Goal: Task Accomplishment & Management: Use online tool/utility

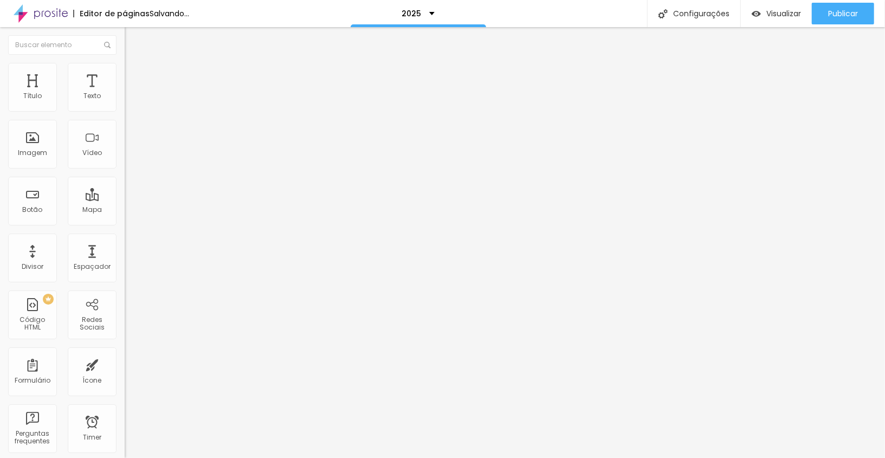
click at [125, 223] on input "[URL][DOMAIN_NAME]" at bounding box center [190, 217] width 130 height 11
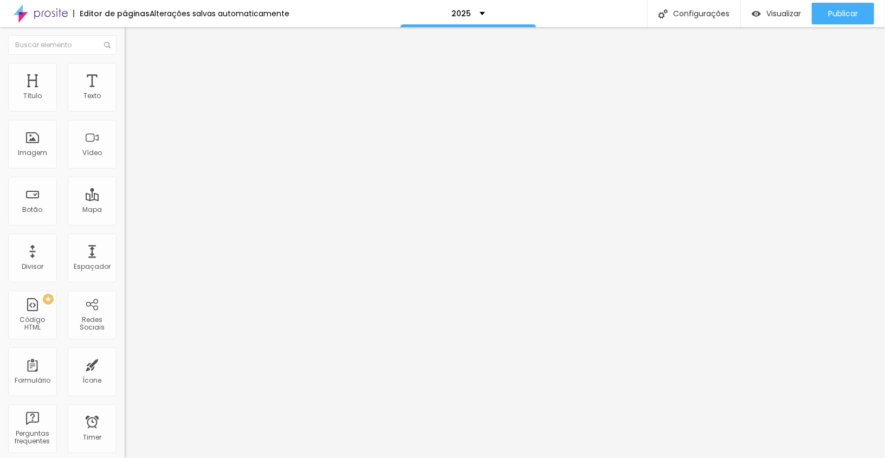
click at [125, 223] on input "[URL][DOMAIN_NAME]" at bounding box center [190, 217] width 130 height 11
drag, startPoint x: 98, startPoint y: 221, endPoint x: 0, endPoint y: 218, distance: 98.2
click at [125, 218] on div "Texto Inscrever-se Alinhamento Tamanho Grande Pequeno Normal Grande Link URL ht…" at bounding box center [187, 167] width 125 height 164
drag, startPoint x: 59, startPoint y: 221, endPoint x: 7, endPoint y: 219, distance: 51.5
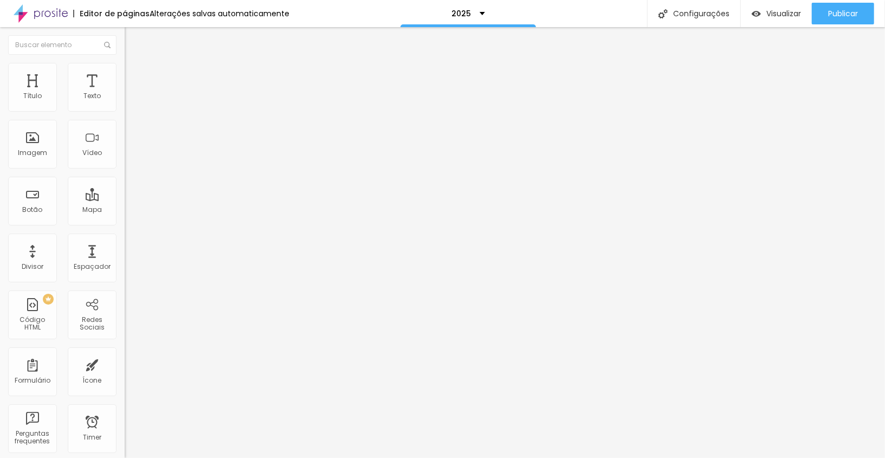
click at [125, 219] on div "Texto Inscrever-se Alinhamento Tamanho Grande Pequeno Normal Grande Link URL ht…" at bounding box center [187, 167] width 125 height 164
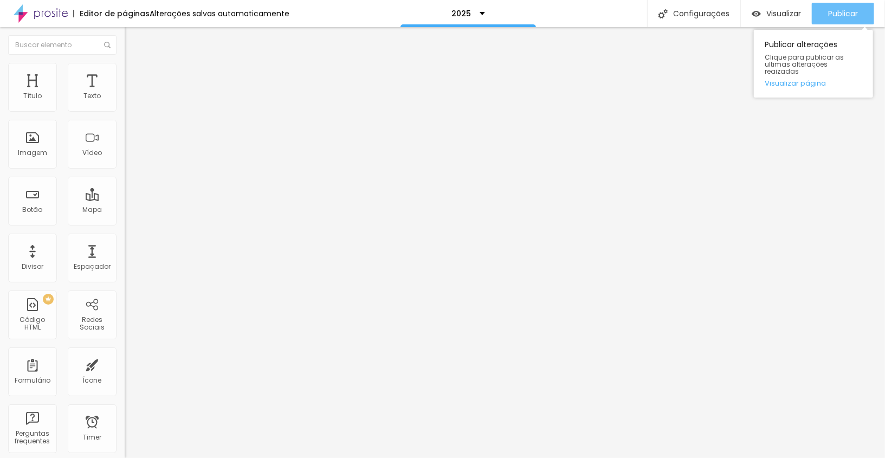
click at [827, 13] on button "Publicar" at bounding box center [843, 14] width 62 height 22
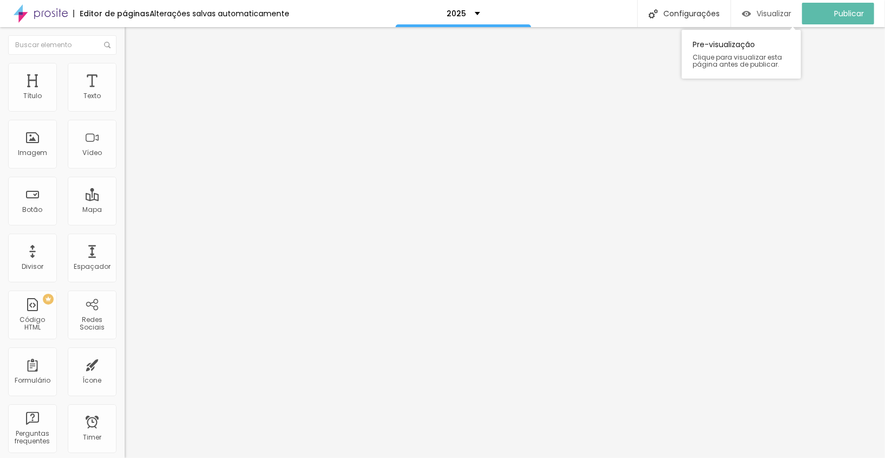
click at [771, 17] on span "Visualizar" at bounding box center [774, 13] width 35 height 9
click at [125, 74] on li "Avançado" at bounding box center [187, 79] width 125 height 11
click at [125, 458] on div at bounding box center [187, 466] width 125 height 0
click at [134, 76] on span "Avançado" at bounding box center [152, 80] width 36 height 9
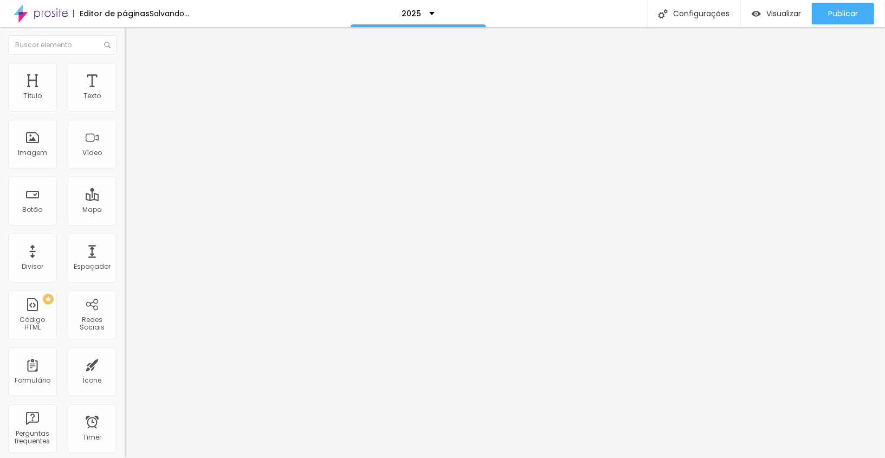
click at [125, 458] on div at bounding box center [187, 466] width 125 height 0
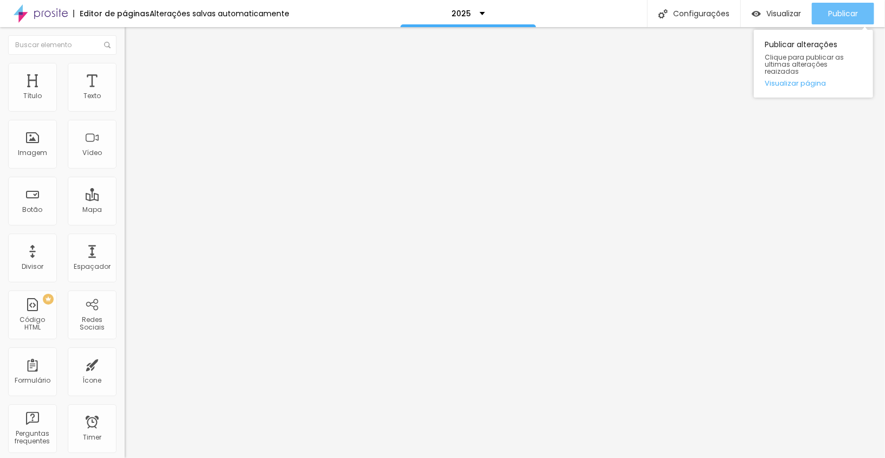
click at [830, 15] on span "Publicar" at bounding box center [843, 13] width 30 height 9
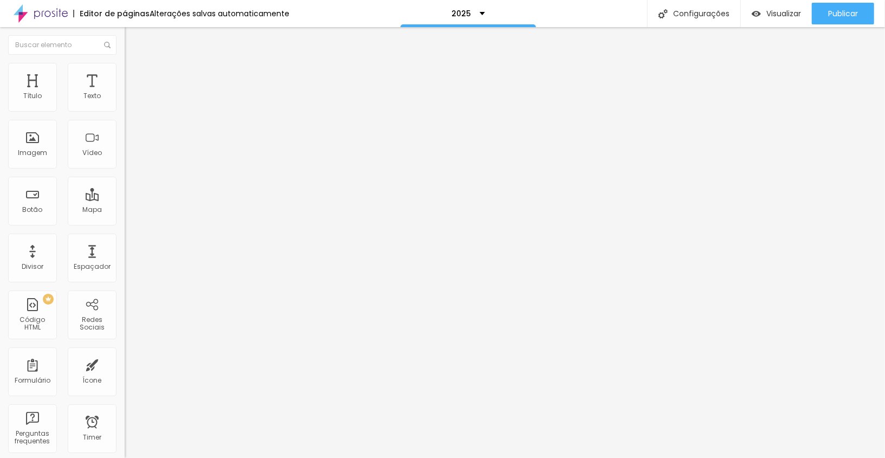
click at [125, 66] on li "Estilo" at bounding box center [187, 68] width 125 height 11
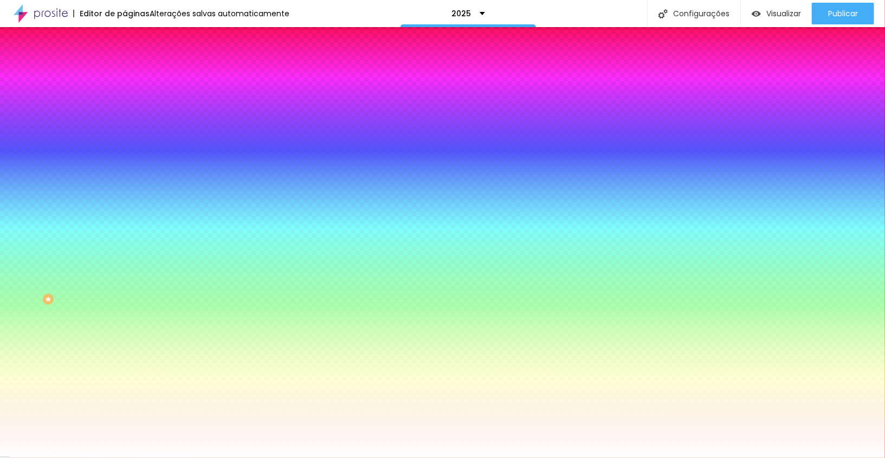
click at [125, 100] on span "Trocar imagem" at bounding box center [154, 95] width 59 height 9
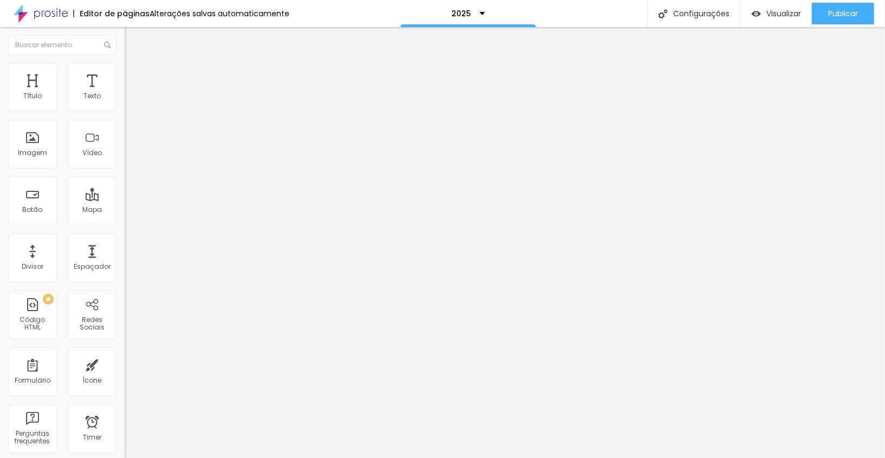
click at [125, 63] on li "Estilo" at bounding box center [187, 68] width 125 height 11
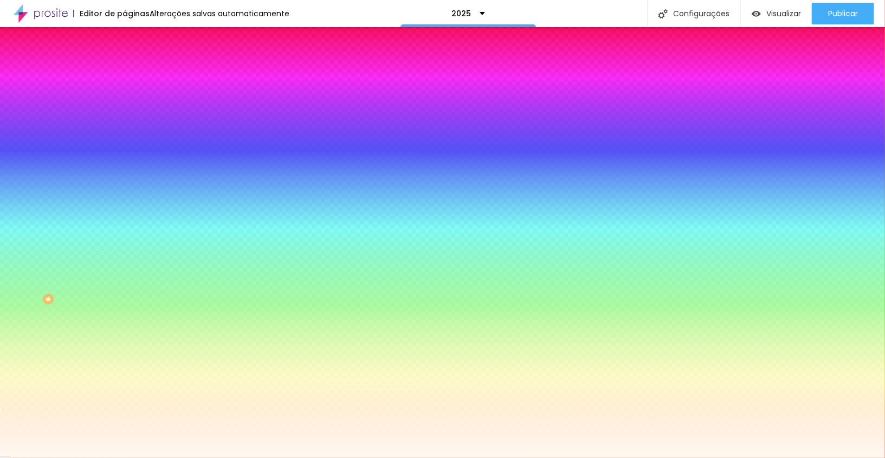
click at [125, 158] on input "#FFFAF0" at bounding box center [190, 152] width 130 height 11
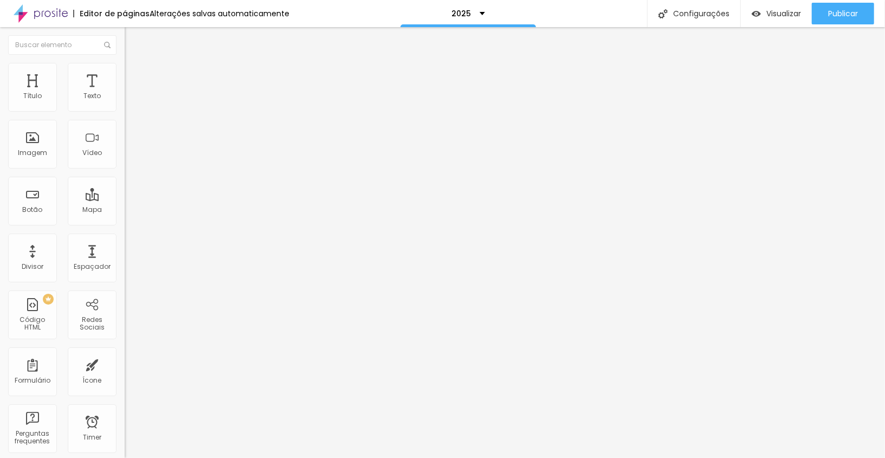
click at [134, 75] on span "Estilo" at bounding box center [142, 70] width 17 height 9
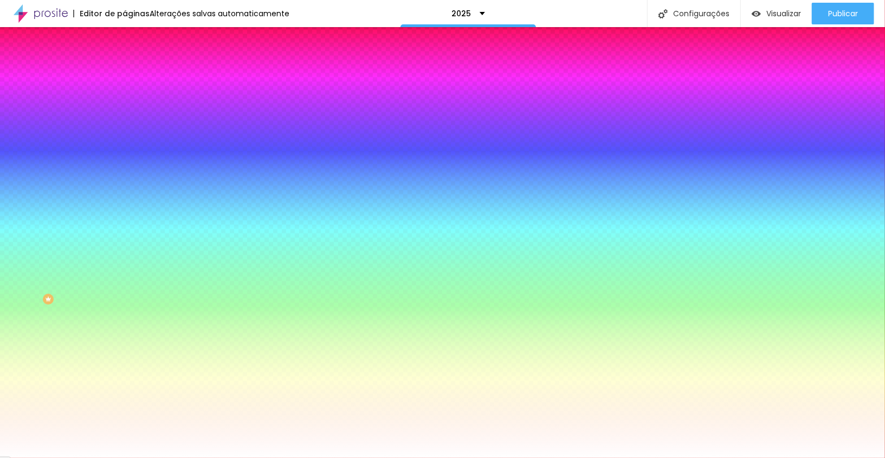
click at [125, 158] on input "#FFFFFF" at bounding box center [190, 152] width 130 height 11
paste input "FFFAF0"
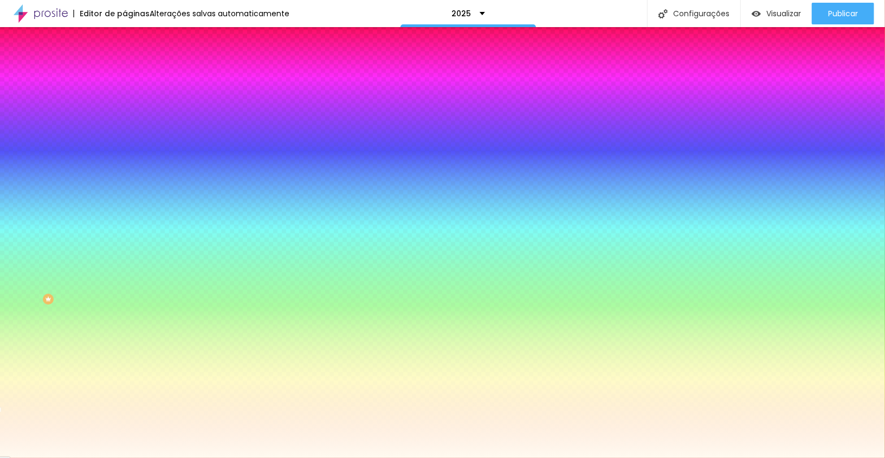
type input "#FFFAF0"
click at [125, 147] on div at bounding box center [187, 147] width 125 height 0
drag, startPoint x: 114, startPoint y: 260, endPoint x: 111, endPoint y: 288, distance: 28.9
click at [125, 158] on div at bounding box center [187, 158] width 125 height 0
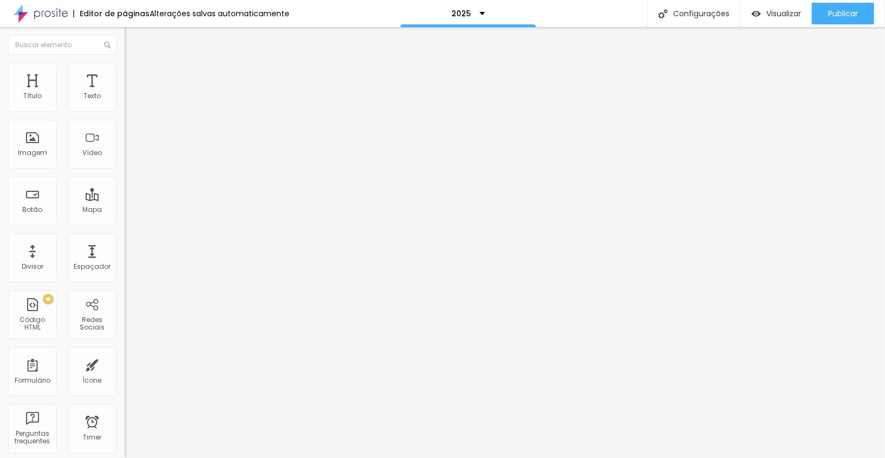
click at [125, 69] on img at bounding box center [130, 68] width 10 height 10
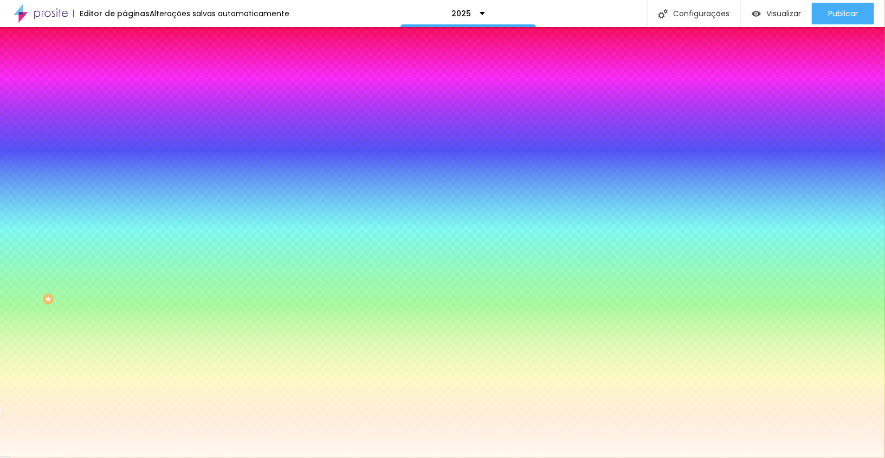
click at [134, 76] on span "Avançado" at bounding box center [152, 80] width 36 height 9
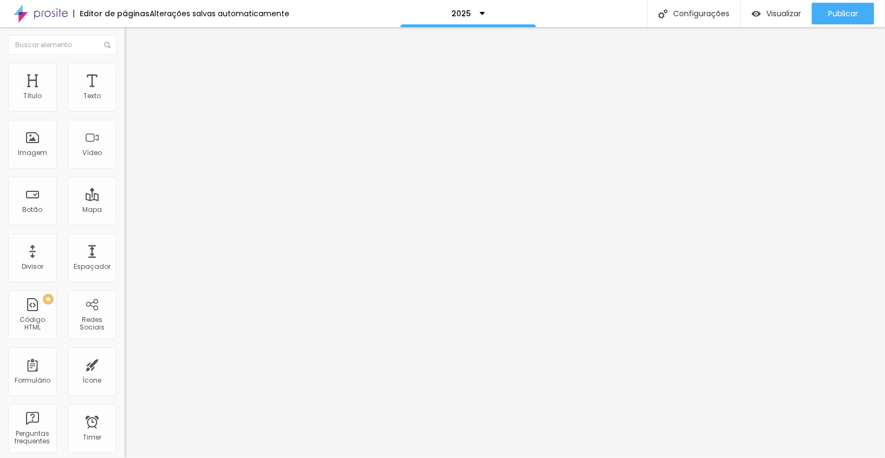
drag, startPoint x: 78, startPoint y: 102, endPoint x: 19, endPoint y: 104, distance: 59.1
click at [125, 104] on div "30 Espaçamento entre colunas" at bounding box center [187, 161] width 125 height 153
type input "0"
drag, startPoint x: 92, startPoint y: 105, endPoint x: 0, endPoint y: 107, distance: 91.7
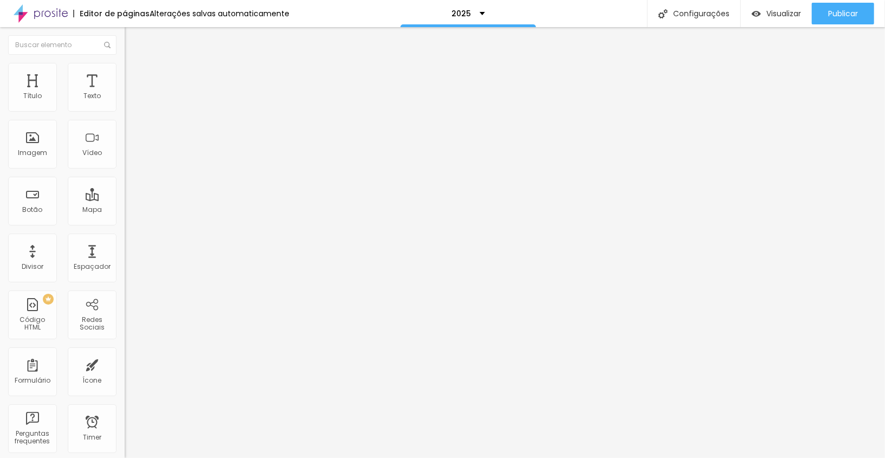
type input "0"
click at [125, 210] on input "range" at bounding box center [160, 214] width 70 height 9
drag, startPoint x: 21, startPoint y: 125, endPoint x: 6, endPoint y: 125, distance: 15.2
click at [125, 364] on input "range" at bounding box center [160, 368] width 70 height 9
click at [125, 458] on div at bounding box center [187, 466] width 125 height 0
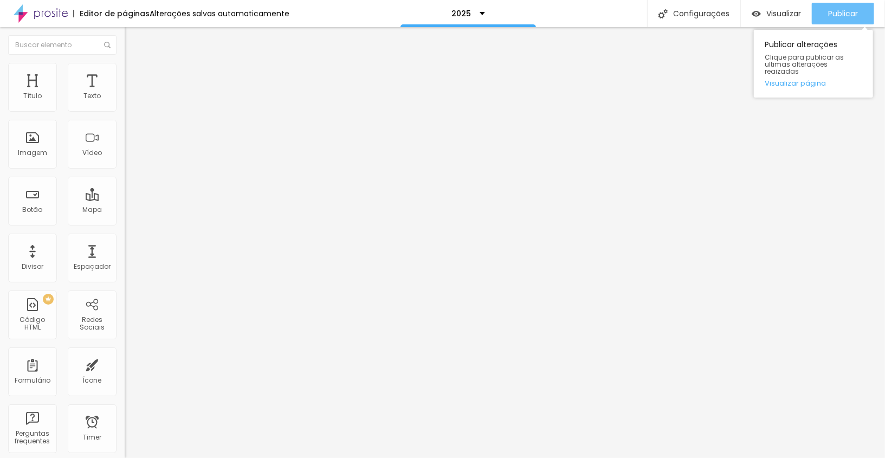
click at [845, 15] on span "Publicar" at bounding box center [843, 13] width 30 height 9
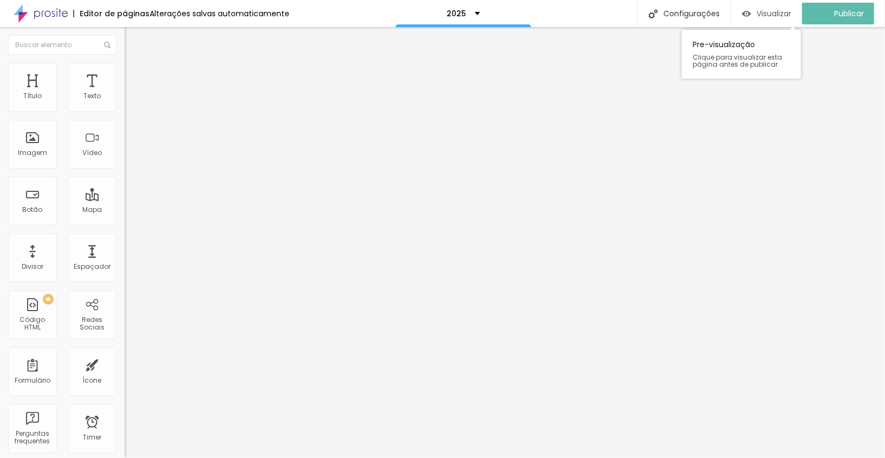
click at [769, 12] on span "Visualizar" at bounding box center [774, 13] width 35 height 9
click at [134, 75] on span "Estilo" at bounding box center [142, 70] width 17 height 9
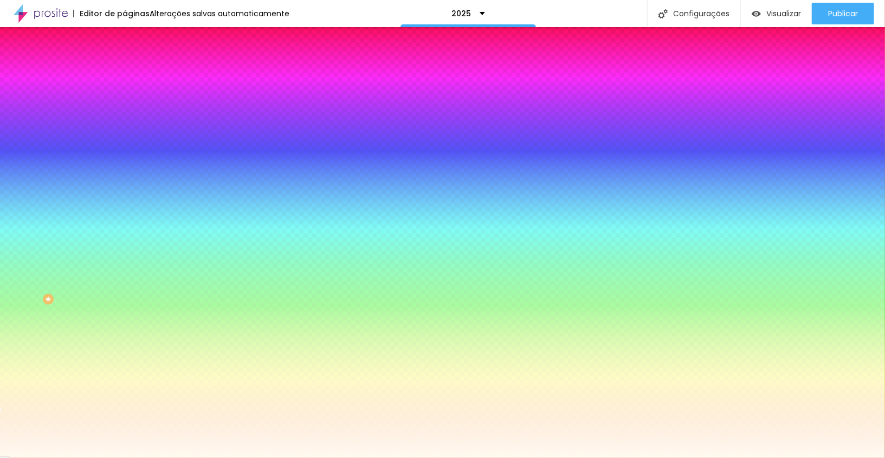
click at [134, 76] on span "Avançado" at bounding box center [152, 80] width 36 height 9
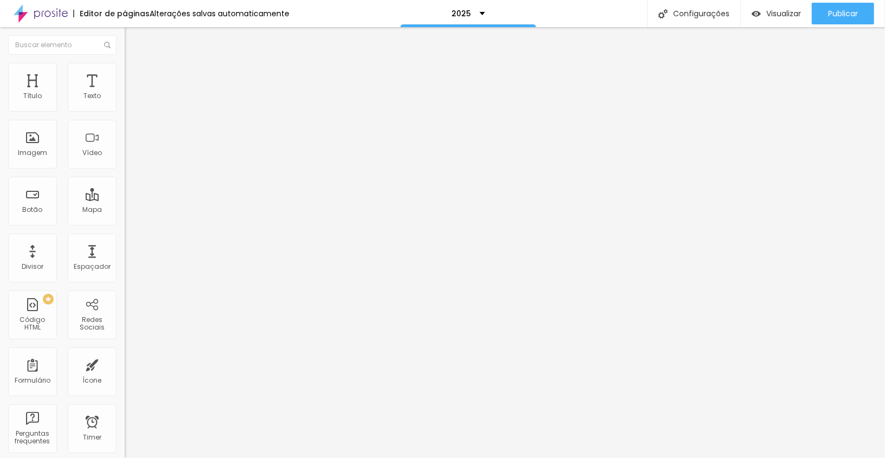
click at [125, 458] on li "Celular" at bounding box center [187, 463] width 125 height 7
click at [125, 458] on div at bounding box center [187, 466] width 125 height 0
click at [125, 223] on input "https://www.circuitociej.com.br/post/ciej-2025-recebe-escola-movel-com-capacita…" at bounding box center [190, 217] width 130 height 11
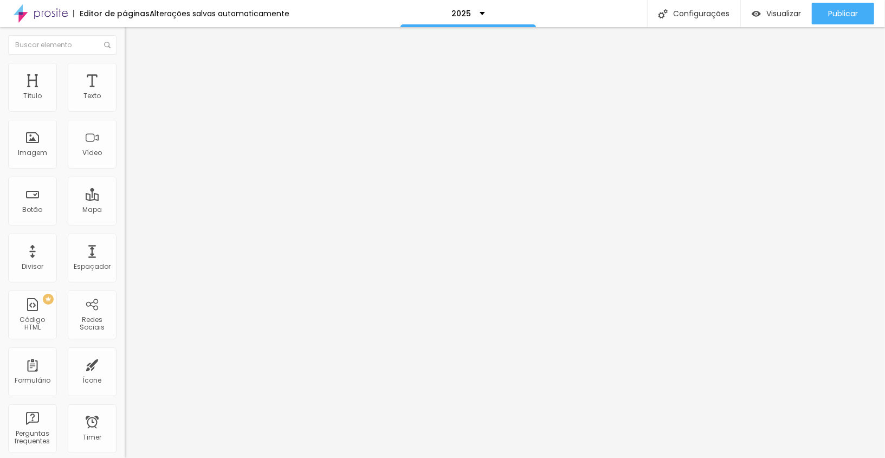
click at [125, 216] on div "[URL][DOMAIN_NAME]" at bounding box center [190, 217] width 130 height 11
click at [125, 219] on input "[URL][DOMAIN_NAME]" at bounding box center [190, 217] width 130 height 11
click at [125, 223] on input "https://" at bounding box center [190, 217] width 130 height 11
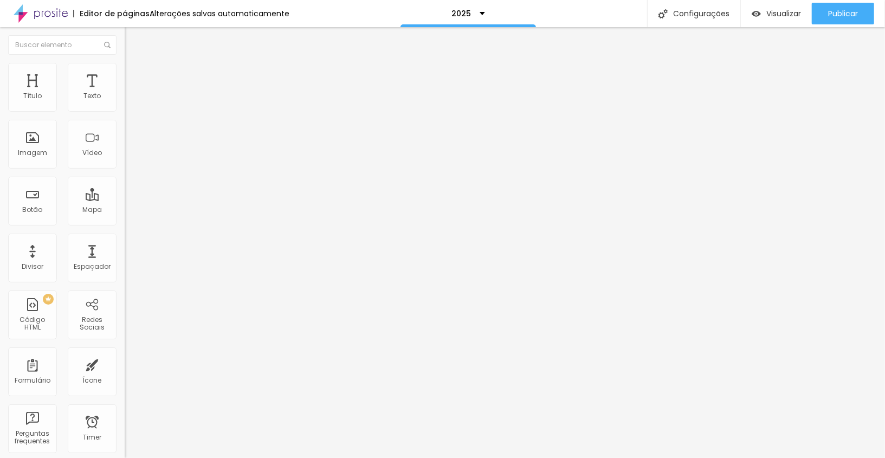
click at [125, 223] on input "https://" at bounding box center [190, 217] width 130 height 11
paste input "[URL][DOMAIN_NAME]"
type input "[URL][DOMAIN_NAME]"
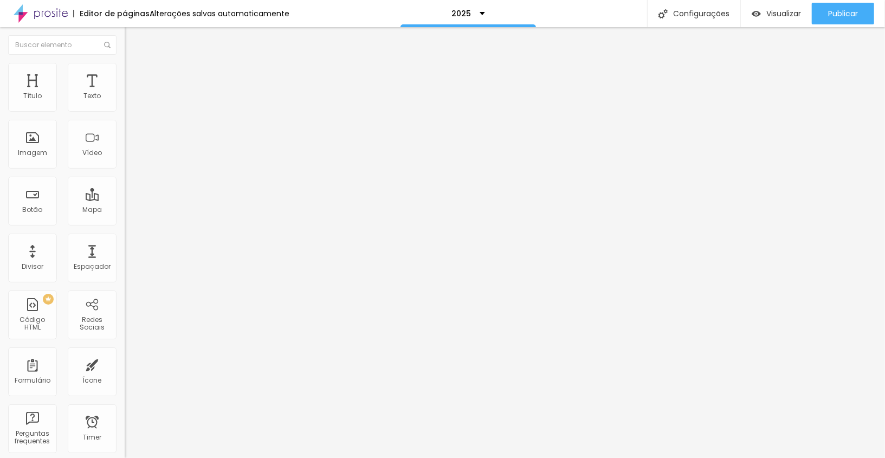
scroll to position [0, 0]
click at [125, 240] on div "Abrir em uma nova aba" at bounding box center [187, 239] width 125 height 5
click at [125, 223] on input "https://" at bounding box center [190, 217] width 130 height 11
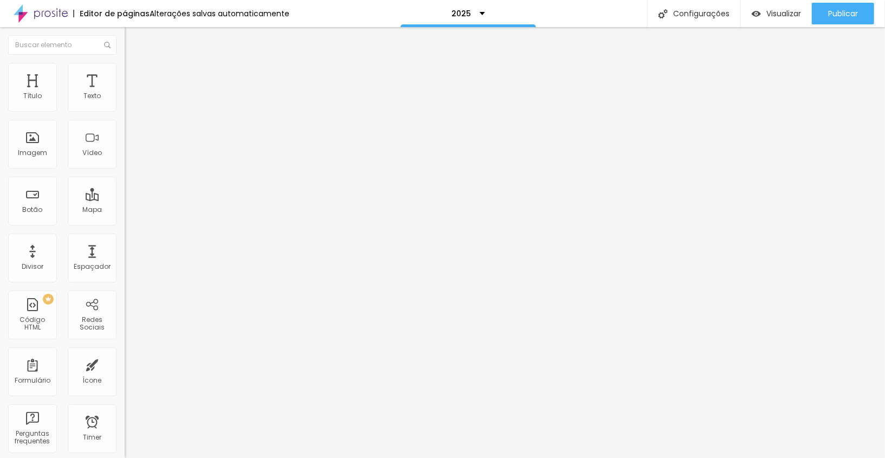
paste input "[URL][DOMAIN_NAME]"
type input "[URL][DOMAIN_NAME]"
click at [125, 242] on div "Abrir em uma nova aba" at bounding box center [187, 239] width 125 height 5
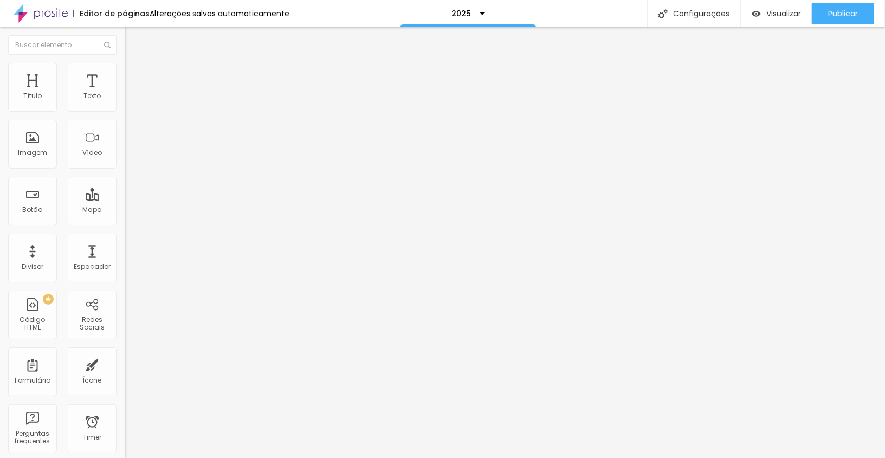
click at [134, 78] on span "Avançado" at bounding box center [152, 80] width 36 height 9
click at [125, 458] on div at bounding box center [187, 466] width 125 height 0
click at [134, 76] on span "Avançado" at bounding box center [152, 80] width 36 height 9
click at [125, 223] on input "https://" at bounding box center [190, 217] width 130 height 11
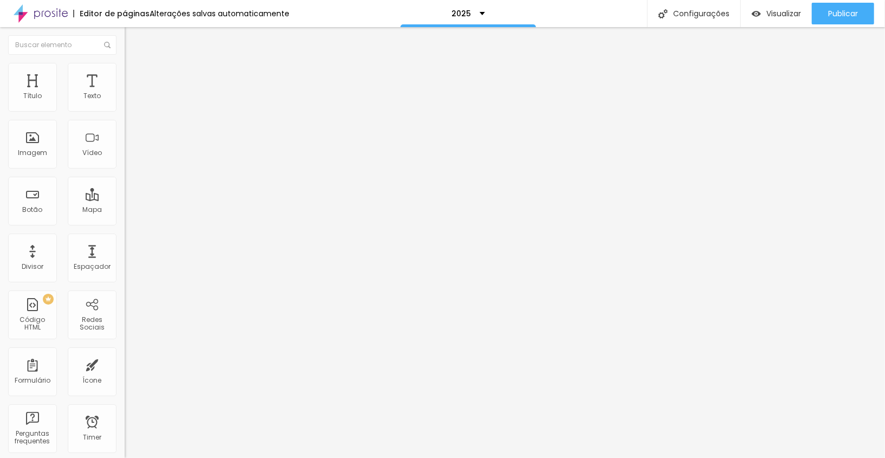
click at [125, 223] on input "https://" at bounding box center [190, 217] width 130 height 11
paste input "https://www.circuitociej.com.br/post/ciej-2025-recebe-escola-movel-com-capacita…"
type input "https://www.circuitociej.com.br/post/ciej-2025-recebe-escola-movel-com-capacita…"
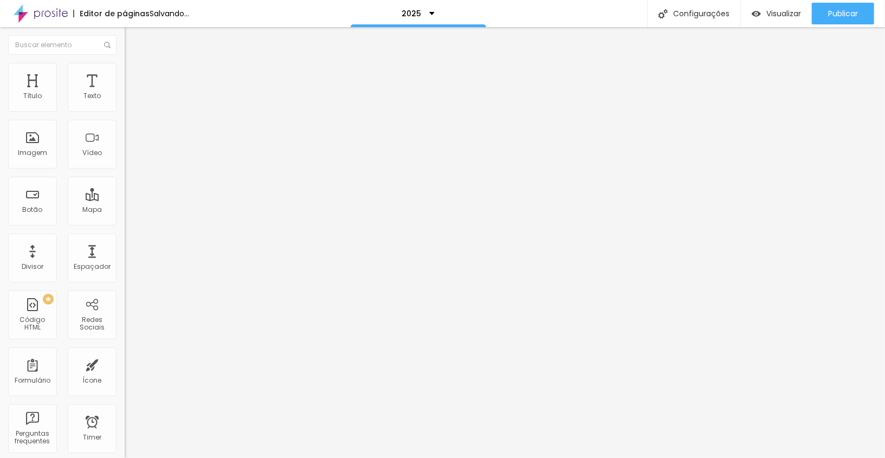
scroll to position [0, 0]
click at [125, 241] on div "Abrir em uma nova aba" at bounding box center [187, 239] width 125 height 5
click at [125, 102] on input "Inscrever-se" at bounding box center [190, 96] width 130 height 11
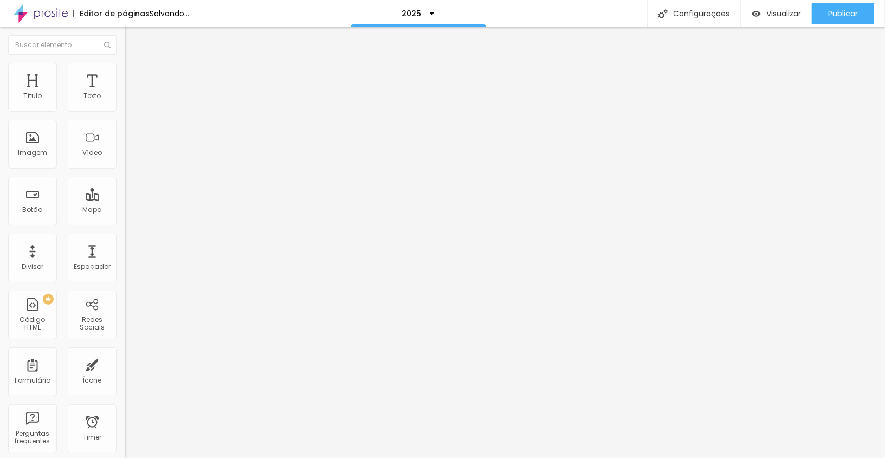
type input "Saiba mais"
click at [125, 223] on input "https://" at bounding box center [190, 217] width 130 height 11
paste input "[URL][DOMAIN_NAME]"
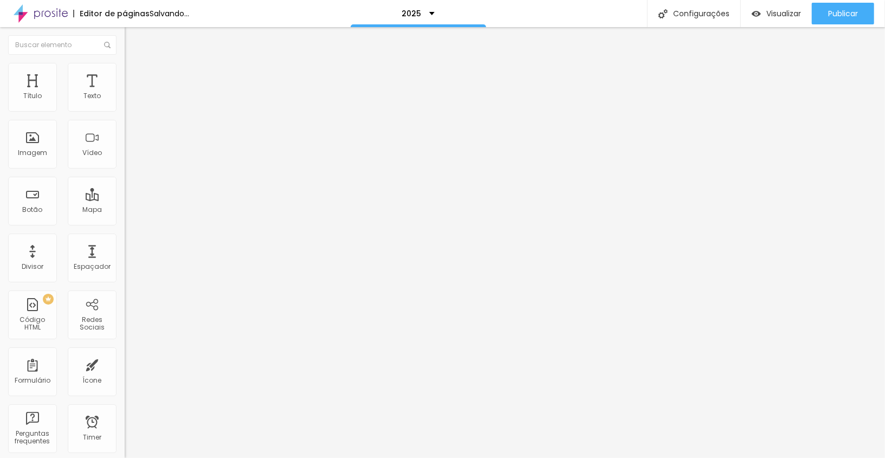
scroll to position [0, 81]
type input "[URL][DOMAIN_NAME]"
click at [125, 242] on div "Abrir em uma nova aba" at bounding box center [187, 239] width 125 height 5
click at [125, 223] on input "https://" at bounding box center [190, 217] width 130 height 11
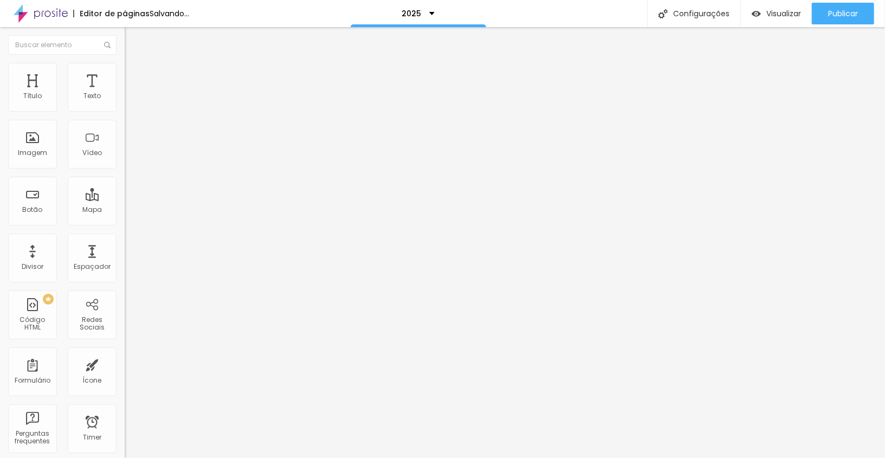
click at [125, 223] on input "https://" at bounding box center [190, 217] width 130 height 11
paste input "[URL][DOMAIN_NAME]"
type input "[URL][DOMAIN_NAME]"
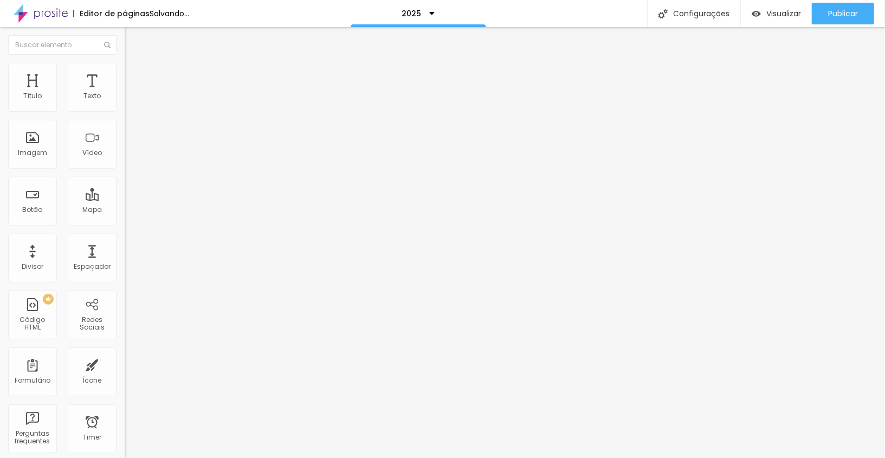
click at [125, 242] on div "Abrir em uma nova aba" at bounding box center [187, 239] width 125 height 5
click at [125, 223] on input "[URL][DOMAIN_NAME]" at bounding box center [190, 217] width 130 height 11
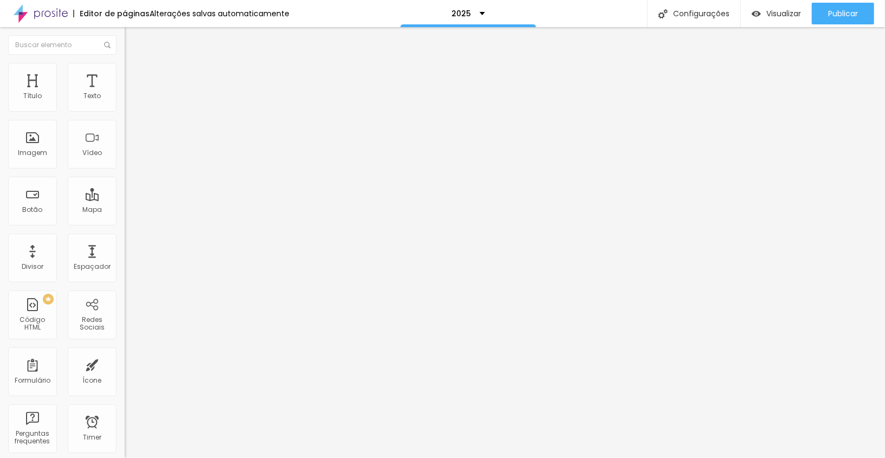
click at [125, 220] on input "https://" at bounding box center [190, 217] width 130 height 11
paste input "[URL][DOMAIN_NAME]"
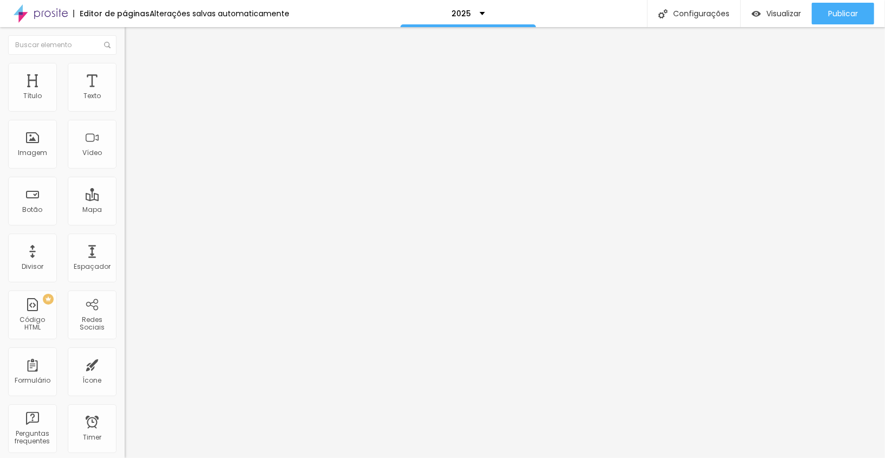
type input "[URL][DOMAIN_NAME]"
click at [125, 242] on div "URL [URL][DOMAIN_NAME] Abrir em uma nova aba" at bounding box center [187, 224] width 125 height 36
click at [125, 242] on div "Abrir em uma nova aba" at bounding box center [187, 239] width 125 height 5
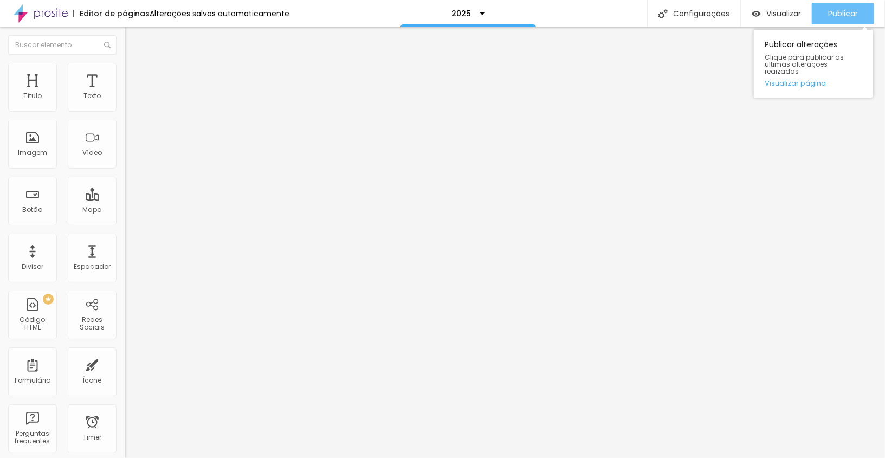
click at [853, 14] on span "Publicar" at bounding box center [843, 13] width 30 height 9
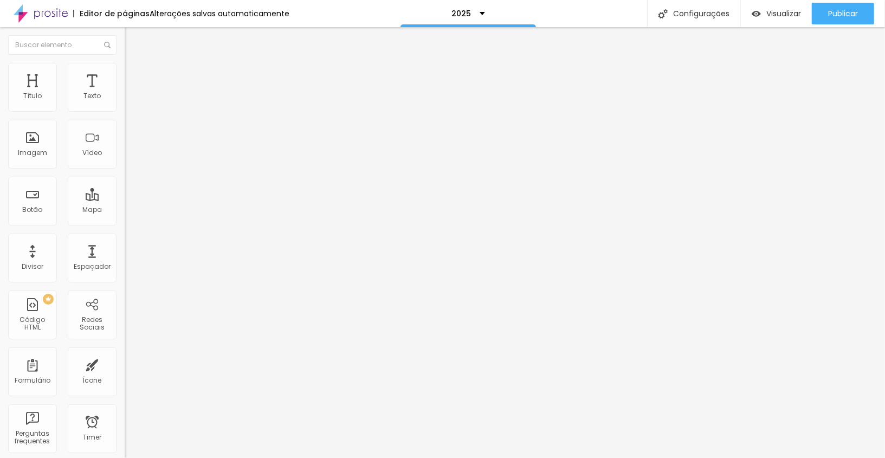
click at [125, 223] on input "[URL][DOMAIN_NAME]" at bounding box center [190, 217] width 130 height 11
click at [125, 223] on input "https://" at bounding box center [190, 217] width 130 height 11
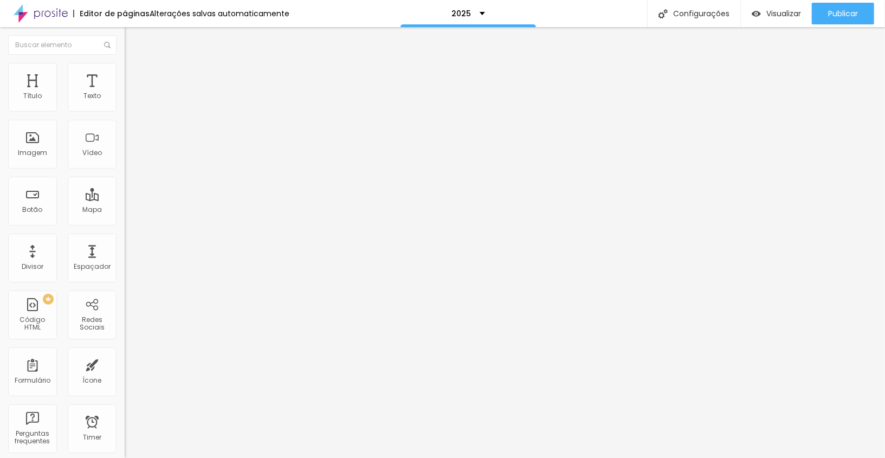
click at [125, 223] on input "https://" at bounding box center [190, 217] width 130 height 11
paste input "[URL][DOMAIN_NAME]"
type input "[URL][DOMAIN_NAME]"
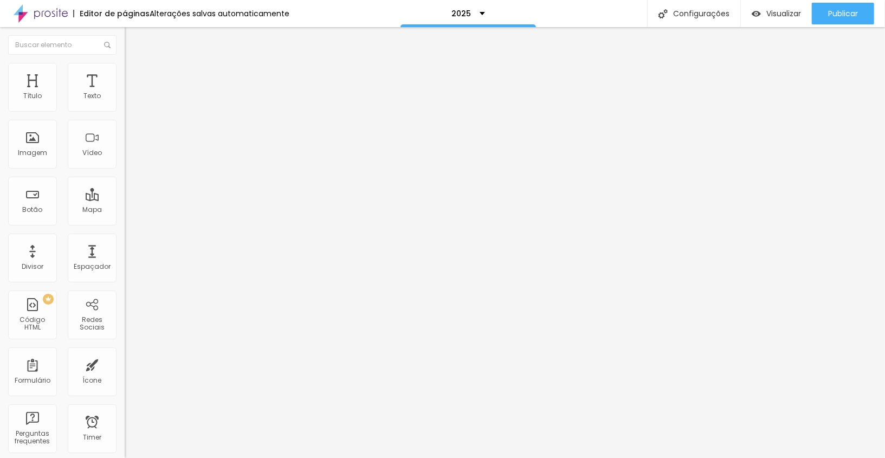
click at [125, 242] on div "Abrir em uma nova aba" at bounding box center [187, 239] width 125 height 5
click at [125, 223] on input "[URL][DOMAIN_NAME]" at bounding box center [190, 217] width 130 height 11
click at [125, 223] on input "https://" at bounding box center [190, 217] width 130 height 11
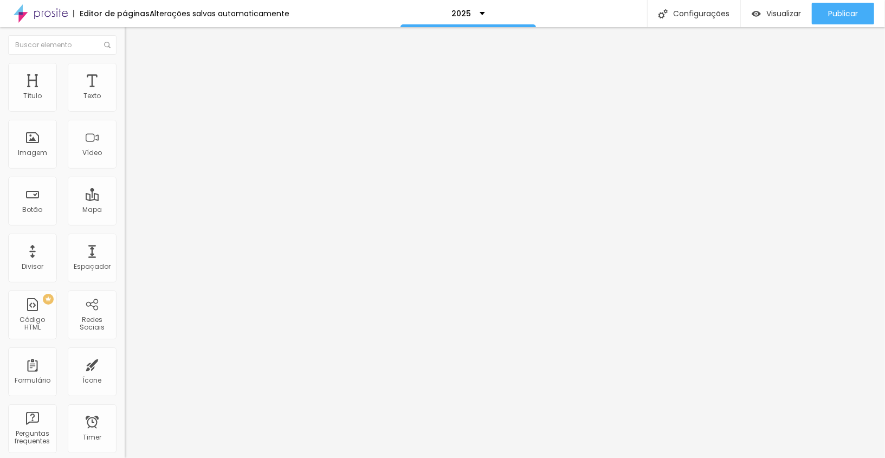
click at [125, 223] on input "https://" at bounding box center [190, 217] width 130 height 11
paste input "[URL][DOMAIN_NAME]"
type input "[URL][DOMAIN_NAME]"
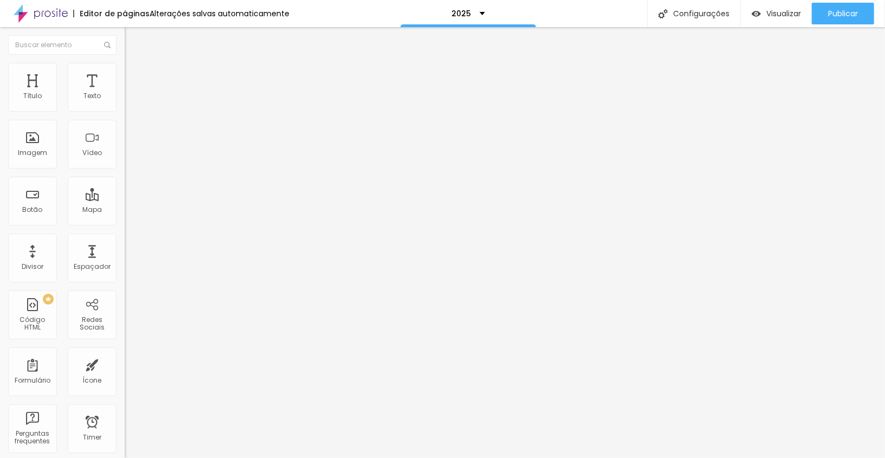
scroll to position [0, 0]
click at [125, 242] on div "URL [URL][DOMAIN_NAME] Abrir em uma nova aba" at bounding box center [187, 224] width 125 height 36
click at [125, 242] on div "Abrir em uma nova aba" at bounding box center [187, 239] width 125 height 5
click at [125, 220] on input "https://" at bounding box center [190, 217] width 130 height 11
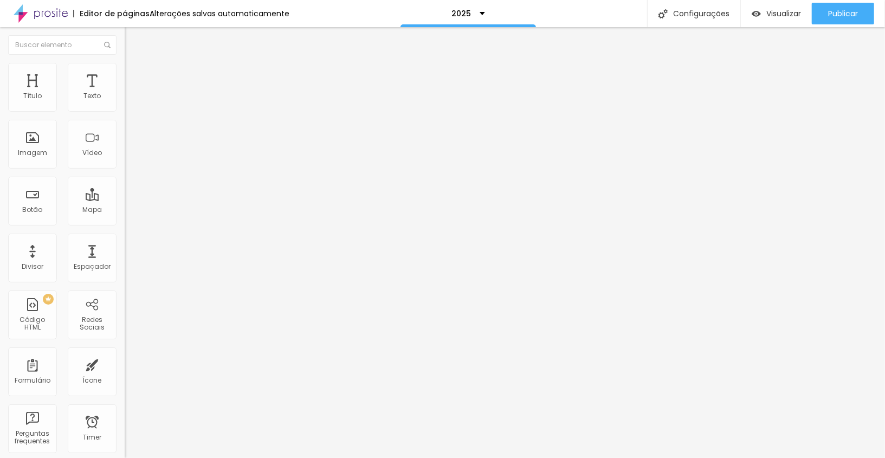
click at [125, 220] on input "https://" at bounding box center [190, 217] width 130 height 11
paste input "Marina, estou finalizando o site, pelo que eu vi aqui falta: - Horário do whork…"
type input "Marina, estou finalizando o site, pelo que eu vi aqui falta: - Horário do whork…"
click at [125, 233] on div "URL https://www.sympla.com.br/evento/ciej-2025/3160576" at bounding box center [187, 219] width 125 height 27
click at [125, 223] on input "[URL][DOMAIN_NAME]" at bounding box center [190, 217] width 130 height 11
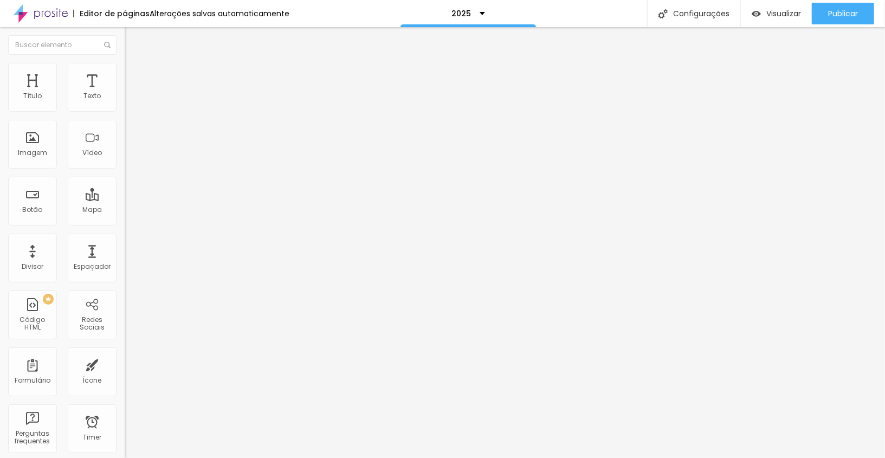
click at [125, 223] on input "[URL][DOMAIN_NAME]" at bounding box center [190, 217] width 130 height 11
click at [125, 219] on input "text" at bounding box center [190, 217] width 130 height 11
paste input "[URL][DOMAIN_NAME]"
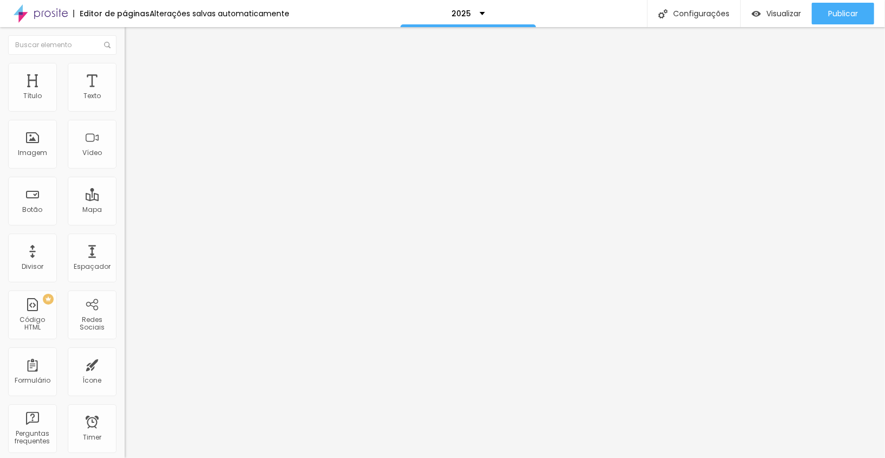
type input "[URL][DOMAIN_NAME]"
click at [125, 242] on div "Abrir em uma nova aba" at bounding box center [187, 239] width 125 height 5
click at [125, 221] on input "https://" at bounding box center [190, 217] width 130 height 11
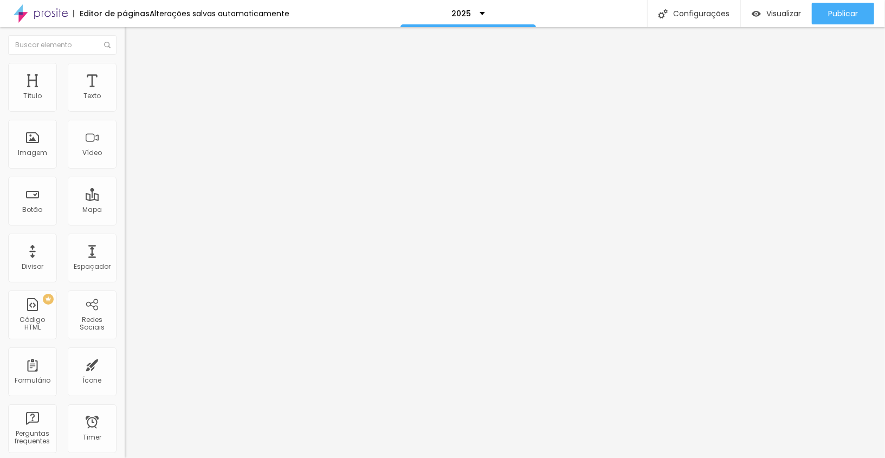
click at [125, 221] on input "https://" at bounding box center [190, 217] width 130 height 11
paste input "[URL][DOMAIN_NAME]"
type input "[URL][DOMAIN_NAME]"
click at [125, 242] on div "Abrir em uma nova aba" at bounding box center [187, 239] width 125 height 5
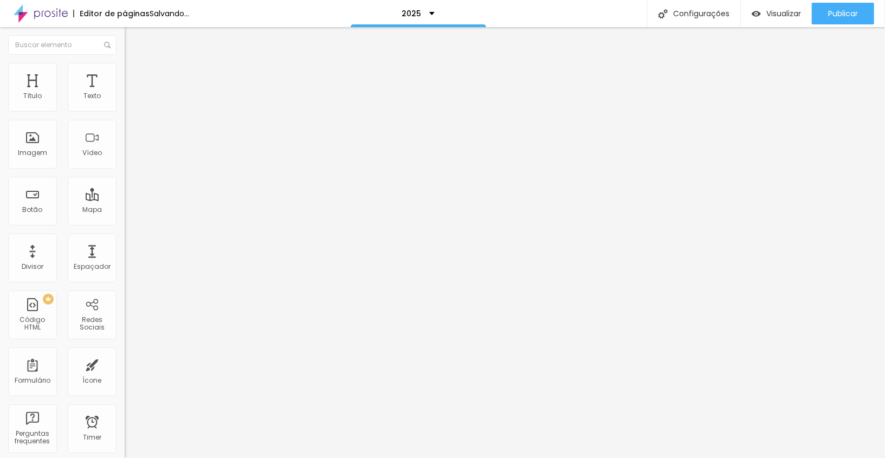
scroll to position [0, 0]
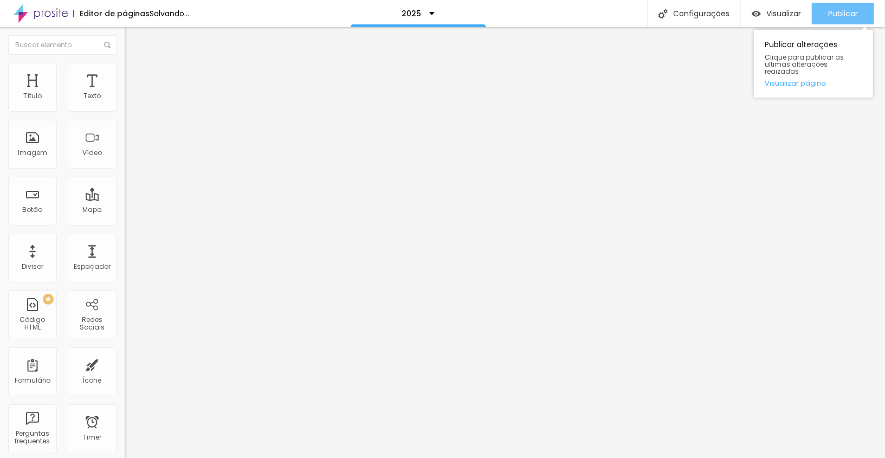
click at [825, 12] on button "Publicar" at bounding box center [843, 14] width 62 height 22
click at [830, 17] on span "Publicar" at bounding box center [843, 13] width 30 height 9
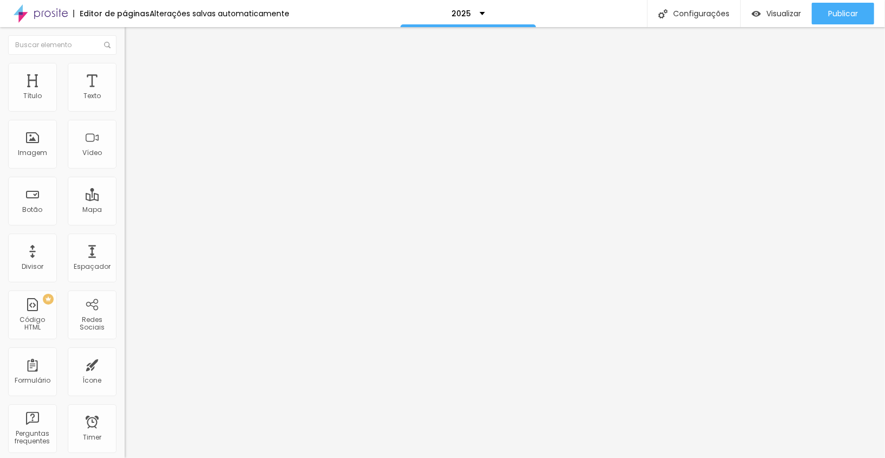
click at [125, 74] on li "Avançado" at bounding box center [187, 79] width 125 height 11
click at [134, 76] on span "Avançado" at bounding box center [152, 80] width 36 height 9
click at [125, 458] on div at bounding box center [187, 466] width 125 height 0
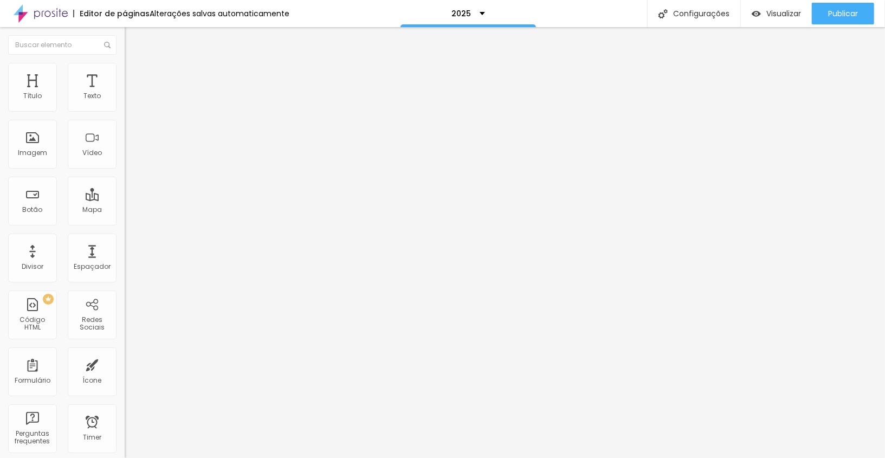
click at [125, 68] on li "Avançado" at bounding box center [187, 68] width 125 height 11
click at [134, 75] on span "Avançado" at bounding box center [152, 70] width 36 height 9
click at [134, 76] on span "Avançado" at bounding box center [152, 80] width 36 height 9
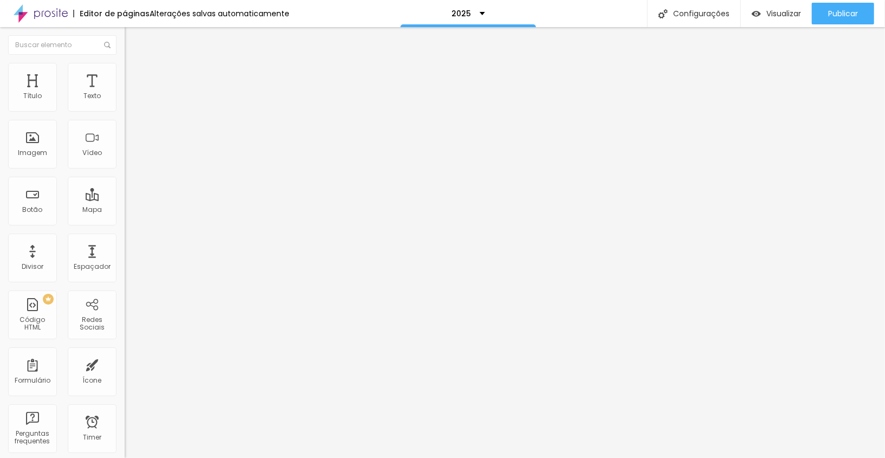
click at [125, 74] on img at bounding box center [130, 79] width 10 height 10
click at [125, 458] on div at bounding box center [187, 466] width 125 height 0
click at [125, 74] on li "Avançado" at bounding box center [187, 79] width 125 height 11
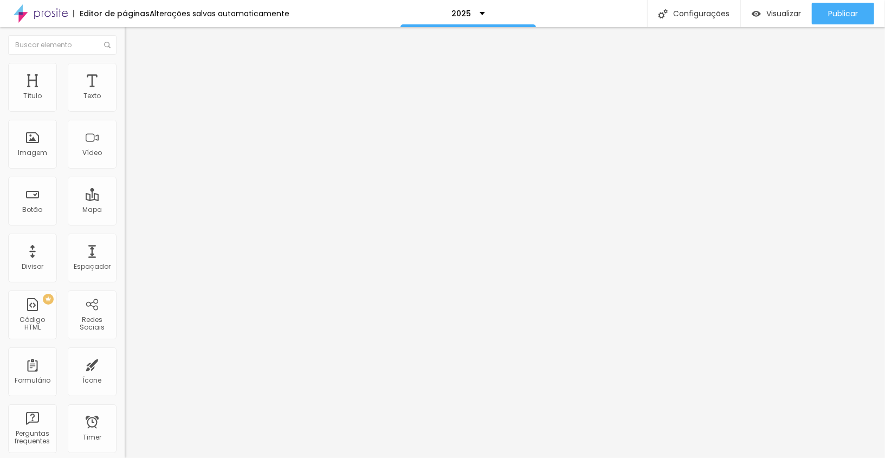
click at [125, 458] on div at bounding box center [187, 466] width 125 height 0
click at [125, 74] on li "Avançado" at bounding box center [187, 79] width 125 height 11
click at [125, 458] on div at bounding box center [187, 466] width 125 height 0
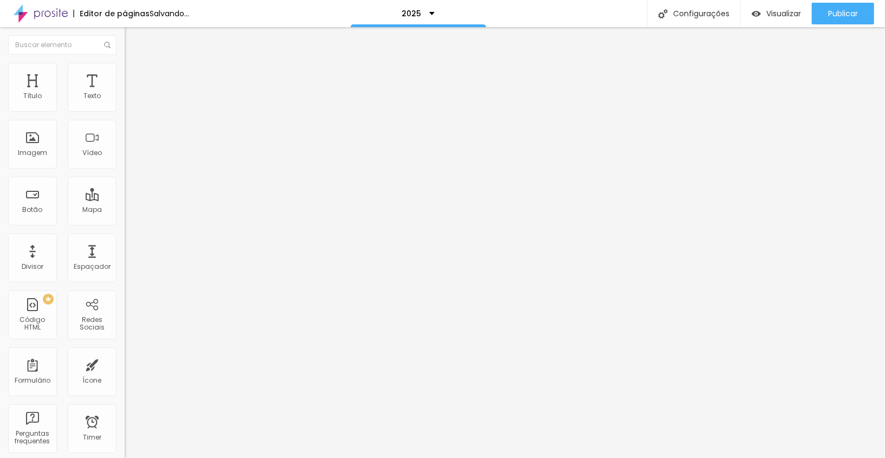
click at [125, 74] on img at bounding box center [130, 79] width 10 height 10
click at [125, 458] on div at bounding box center [187, 466] width 125 height 0
click at [125, 74] on li "Avançado" at bounding box center [187, 79] width 125 height 11
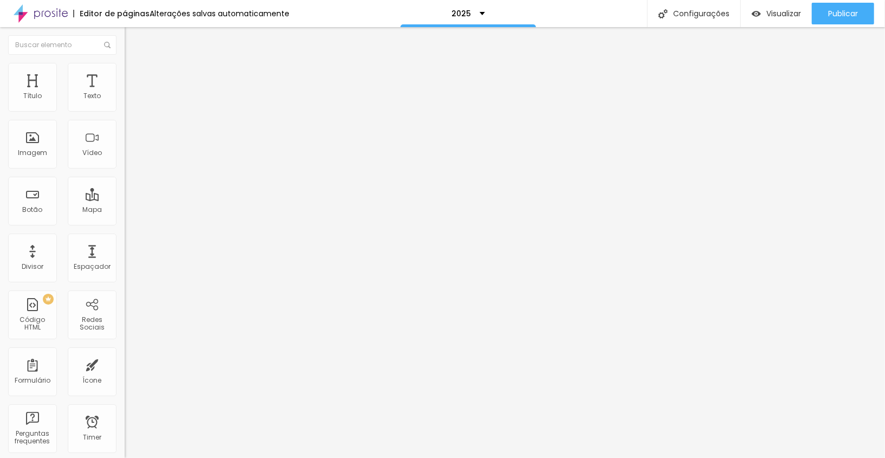
click at [125, 458] on div at bounding box center [187, 466] width 125 height 0
click at [125, 81] on li "Avançado" at bounding box center [187, 79] width 125 height 11
click at [125, 458] on div at bounding box center [187, 466] width 125 height 0
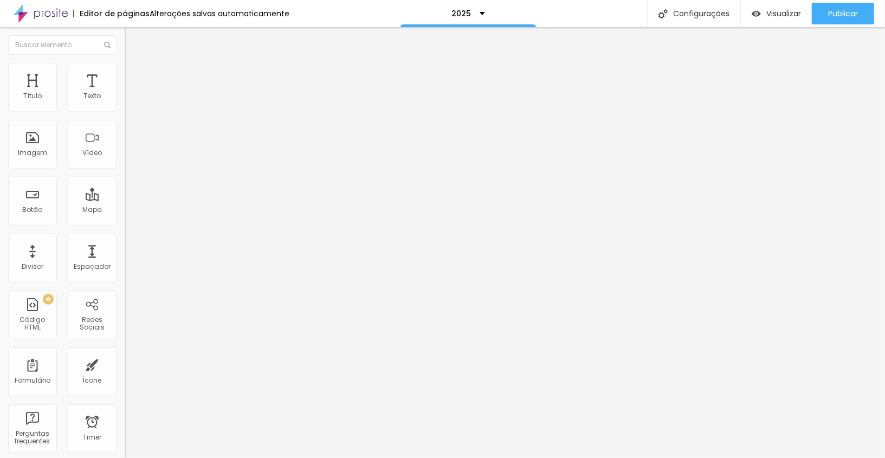
click at [125, 74] on img at bounding box center [130, 79] width 10 height 10
click at [134, 78] on span "Avançado" at bounding box center [152, 80] width 36 height 9
click at [125, 458] on div at bounding box center [187, 466] width 125 height 0
click at [125, 74] on img at bounding box center [130, 79] width 10 height 10
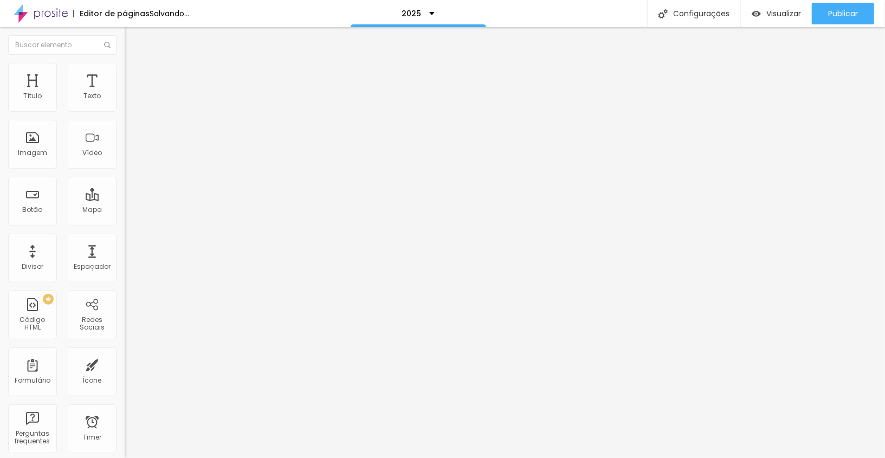
click at [125, 458] on li "Celular" at bounding box center [187, 463] width 125 height 7
click at [125, 458] on div at bounding box center [187, 466] width 125 height 0
click at [134, 76] on span "Avançado" at bounding box center [152, 80] width 36 height 9
click at [125, 458] on div at bounding box center [187, 466] width 125 height 0
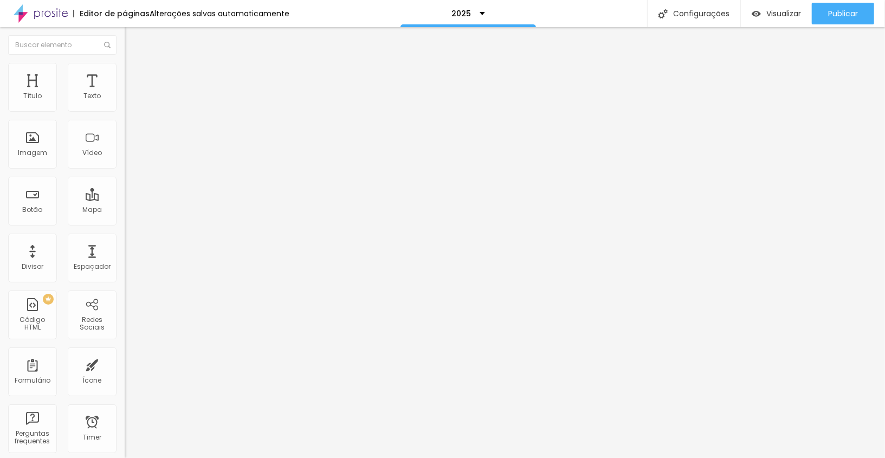
click at [125, 74] on li "Avançado" at bounding box center [187, 79] width 125 height 11
click at [125, 458] on div at bounding box center [187, 466] width 125 height 0
click at [134, 76] on span "Avançado" at bounding box center [152, 80] width 36 height 9
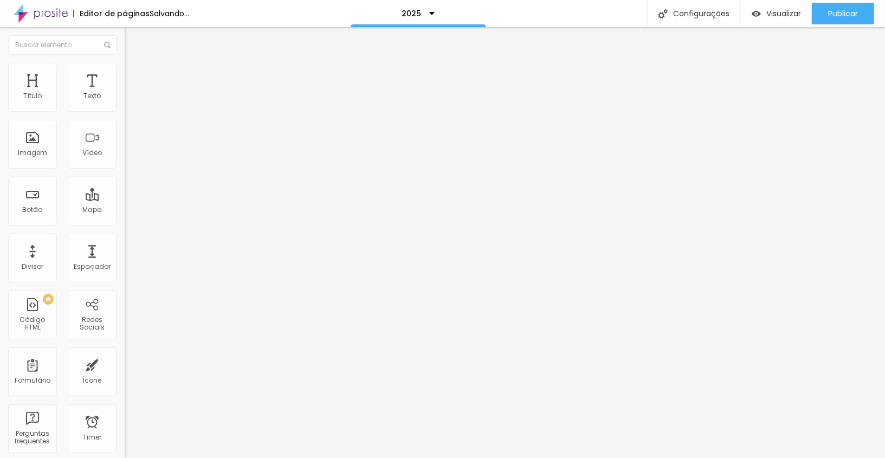
click at [125, 458] on div at bounding box center [187, 466] width 125 height 0
click at [125, 74] on img at bounding box center [130, 79] width 10 height 10
click at [125, 458] on div at bounding box center [187, 466] width 125 height 0
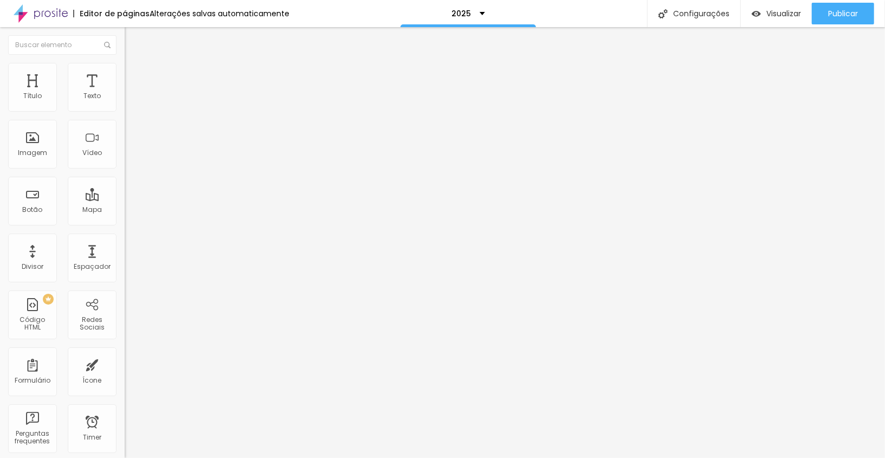
click at [134, 76] on span "Avançado" at bounding box center [152, 80] width 36 height 9
click at [125, 458] on div at bounding box center [187, 466] width 125 height 0
click at [134, 80] on span "Avançado" at bounding box center [152, 80] width 36 height 9
click at [125, 458] on div at bounding box center [187, 466] width 125 height 0
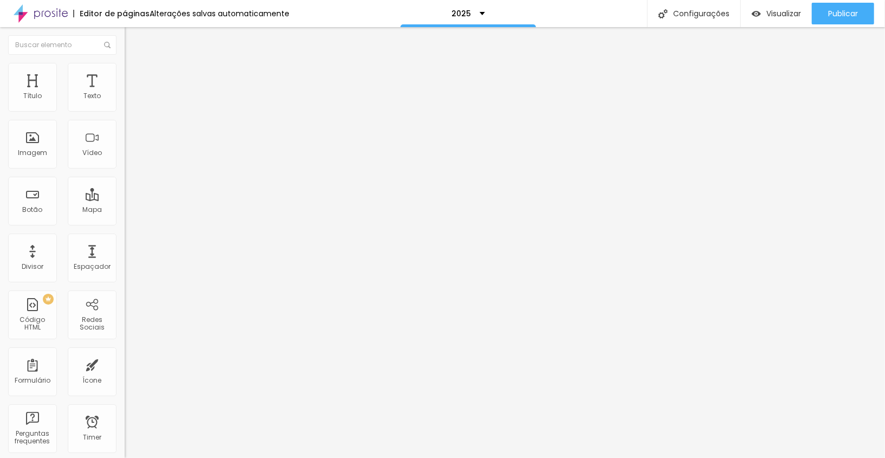
click at [134, 76] on span "Avançado" at bounding box center [152, 80] width 36 height 9
click at [125, 70] on li "Estilo" at bounding box center [187, 68] width 125 height 11
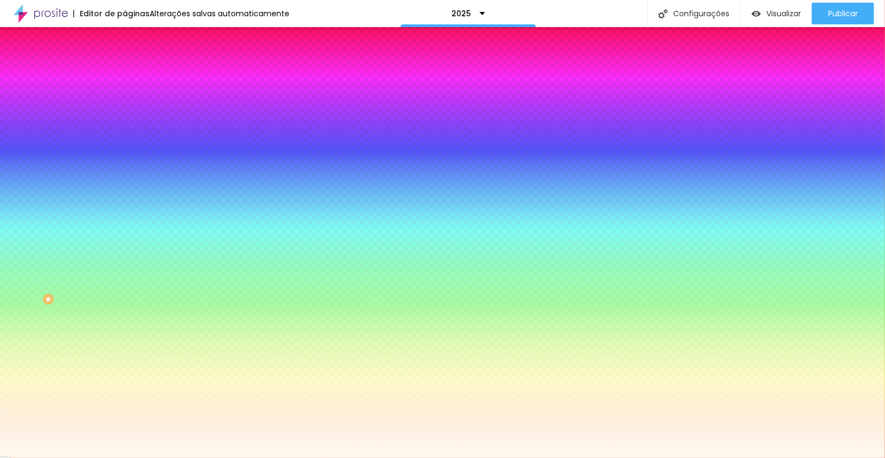
click at [125, 100] on span "Trocar imagem" at bounding box center [154, 95] width 59 height 9
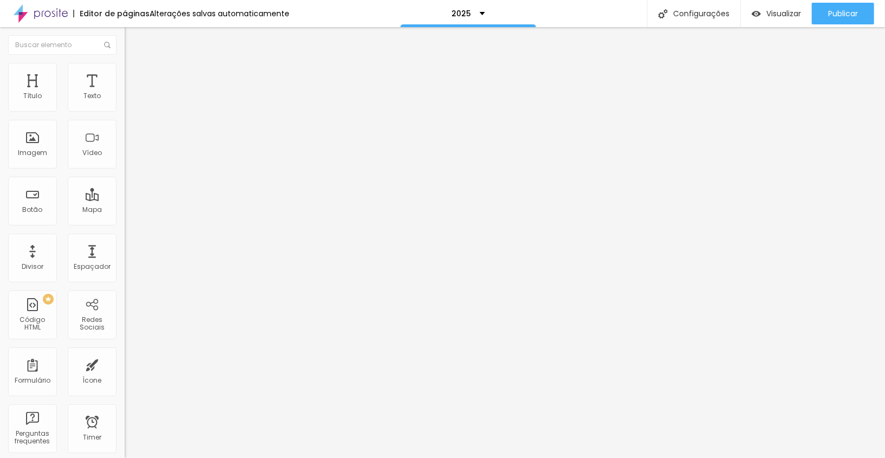
click at [134, 75] on span "Estilo" at bounding box center [142, 70] width 17 height 9
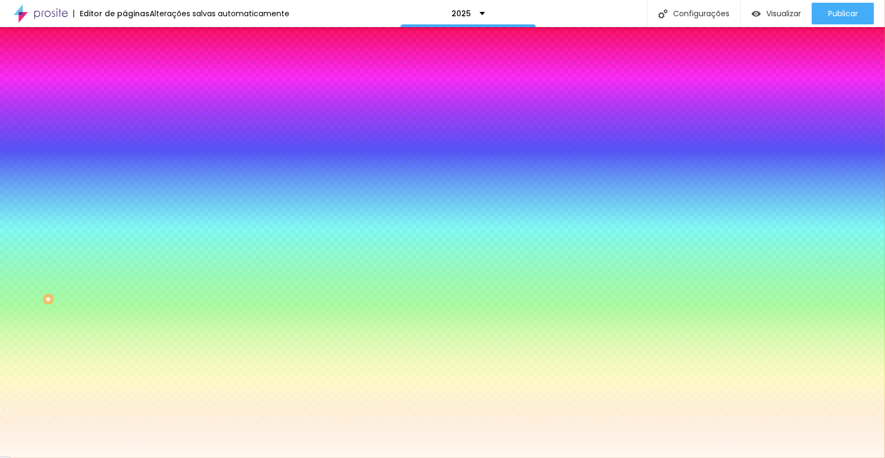
click at [125, 147] on div at bounding box center [187, 147] width 125 height 0
drag, startPoint x: 106, startPoint y: 244, endPoint x: 107, endPoint y: 170, distance: 74.8
click at [125, 170] on div "Imagem de fundo Trocar imagem Efeito da Imagem Nenhum Nenhum Parallax Cor de fu…" at bounding box center [187, 155] width 125 height 140
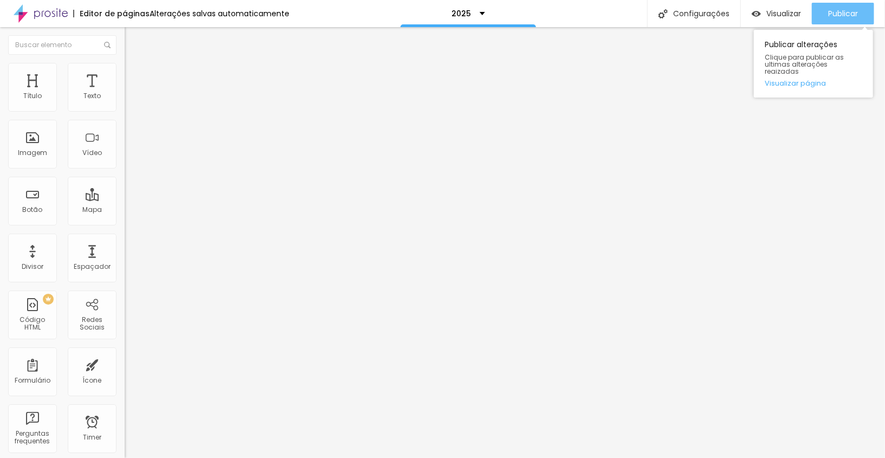
click at [834, 14] on span "Publicar" at bounding box center [843, 13] width 30 height 9
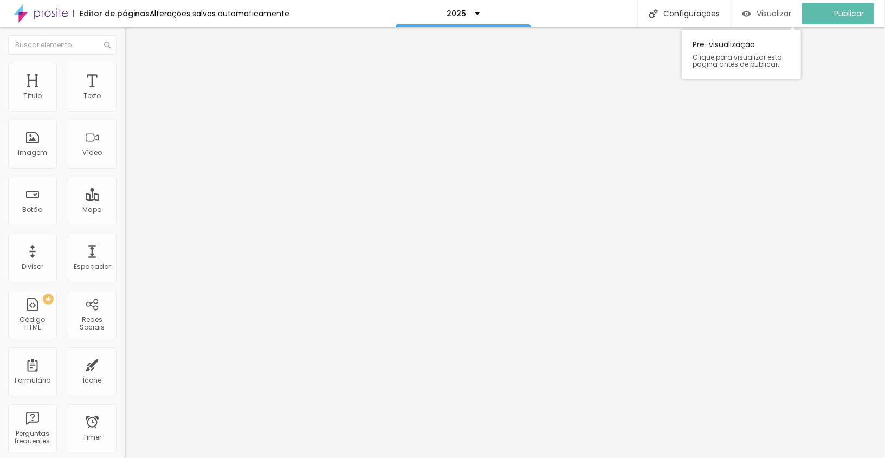
click at [746, 9] on button "Visualizar" at bounding box center [766, 14] width 71 height 22
click at [125, 102] on input "Inscrições em breve" at bounding box center [190, 96] width 130 height 11
drag, startPoint x: 48, startPoint y: 118, endPoint x: 123, endPoint y: 121, distance: 74.9
click at [125, 121] on div "Texto Inscrições em breve Alinhamento [GEOGRAPHIC_DATA] Link URL Abrir em uma n…" at bounding box center [187, 164] width 125 height 158
type input "Inscreva-se aqui"
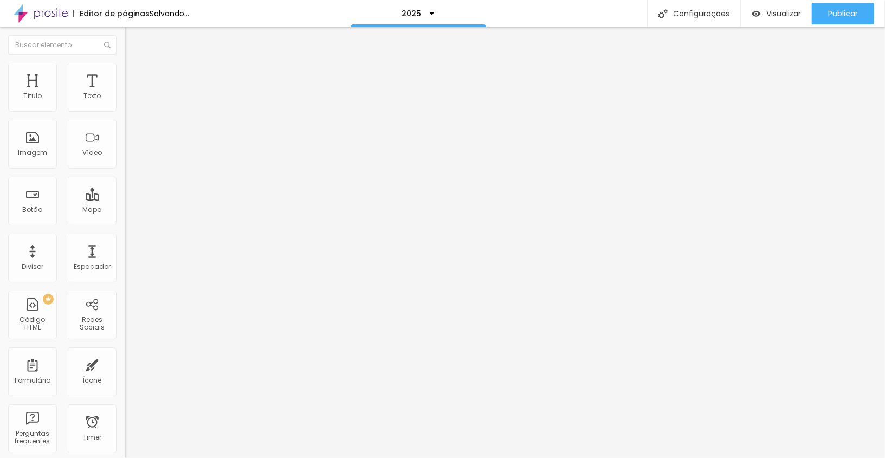
click at [125, 223] on input "text" at bounding box center [190, 217] width 130 height 11
paste input "[URL][DOMAIN_NAME]"
type input "[URL][DOMAIN_NAME]"
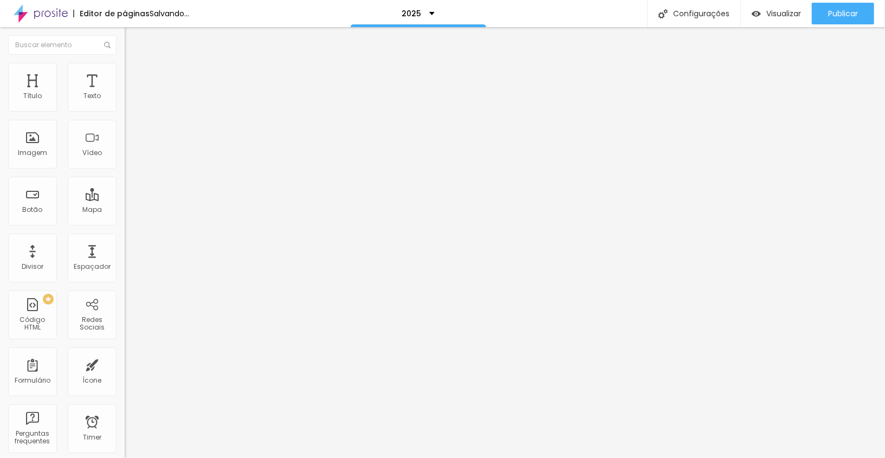
click at [125, 241] on div "Abrir em uma nova aba" at bounding box center [187, 239] width 125 height 5
click at [125, 102] on input "Inscreva-se aqui" at bounding box center [190, 96] width 130 height 11
click at [125, 220] on input "https://" at bounding box center [190, 217] width 130 height 11
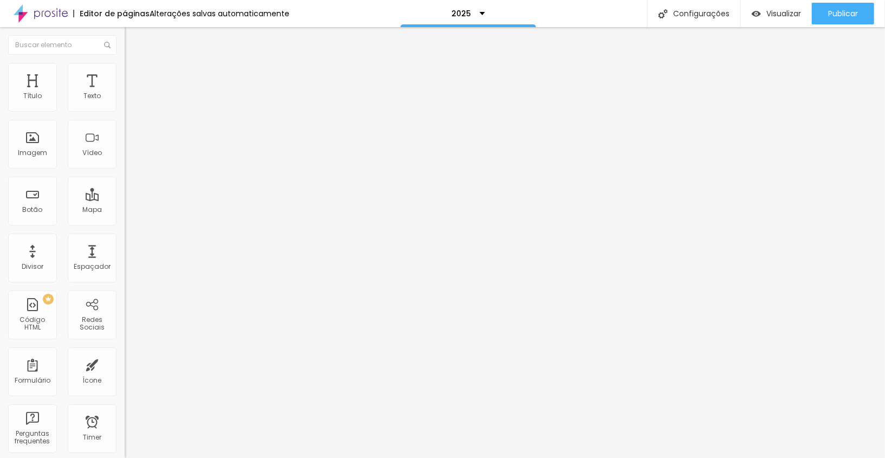
click at [125, 220] on input "https://" at bounding box center [190, 217] width 130 height 11
paste input "[URL][DOMAIN_NAME]"
type input "[URL][DOMAIN_NAME]"
click at [125, 240] on div "Abrir em uma nova aba" at bounding box center [187, 239] width 125 height 5
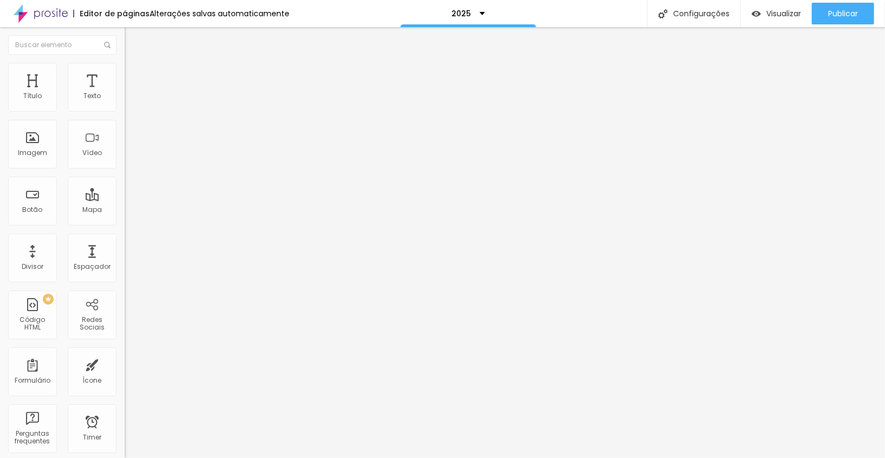
scroll to position [0, 0]
click at [125, 102] on input "Inscrições em breve" at bounding box center [190, 96] width 130 height 11
type input "Inscreva-se aqui"
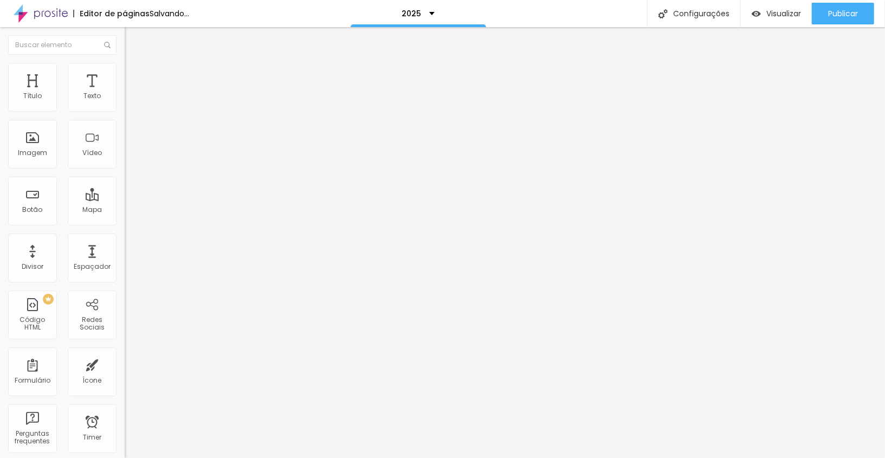
click at [125, 102] on input "Inscrições em breve" at bounding box center [190, 96] width 130 height 11
type input "Inscreva-se aqui"
click at [125, 223] on input "https://" at bounding box center [190, 217] width 130 height 11
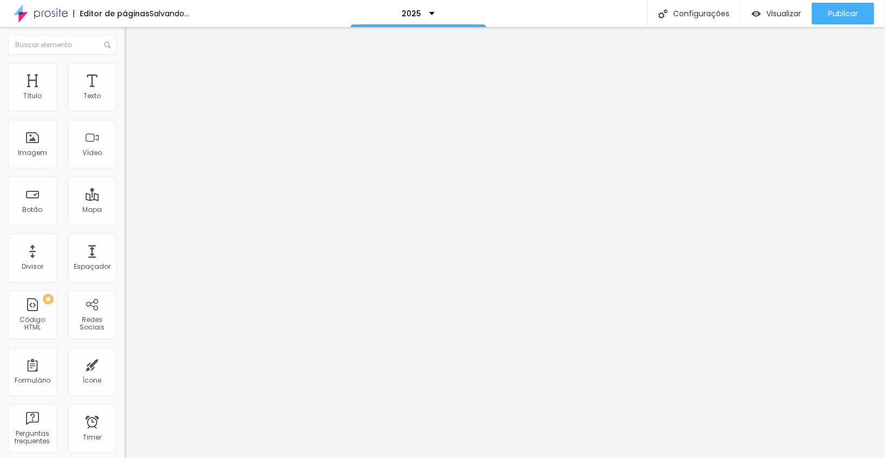
click at [125, 223] on input "https://" at bounding box center [190, 217] width 130 height 11
paste input "[URL][DOMAIN_NAME]"
type input "[URL][DOMAIN_NAME]"
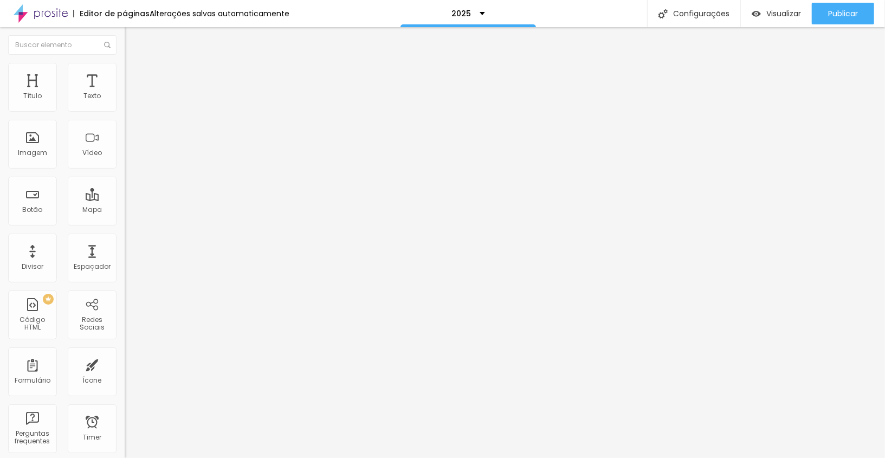
click at [125, 242] on div "Abrir em uma nova aba" at bounding box center [187, 239] width 125 height 5
click at [125, 102] on input "Inscrições em breve" at bounding box center [190, 96] width 130 height 11
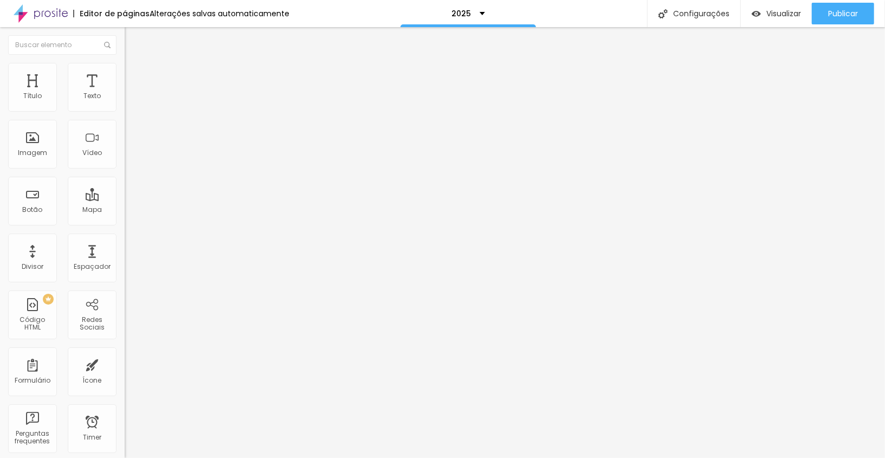
paste input "[URL][DOMAIN_NAME]"
click at [125, 223] on input "text" at bounding box center [190, 217] width 130 height 11
click at [125, 102] on input "[URL][DOMAIN_NAME]" at bounding box center [190, 96] width 130 height 11
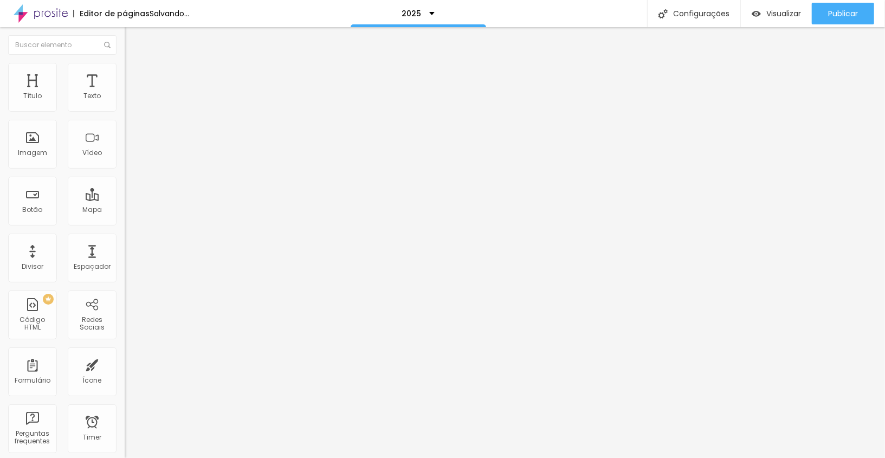
click at [125, 102] on input "[URL][DOMAIN_NAME]" at bounding box center [190, 96] width 130 height 11
type input "Inscreva-se aqui"
click at [125, 222] on input "text" at bounding box center [190, 217] width 130 height 11
paste input "[URL][DOMAIN_NAME]"
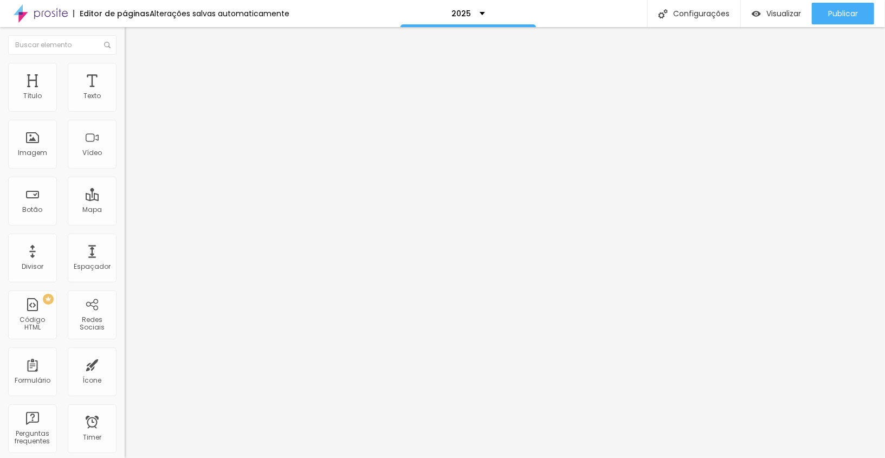
scroll to position [0, 81]
type input "[URL][DOMAIN_NAME]"
click at [125, 102] on input "Inscrições em breve" at bounding box center [190, 96] width 130 height 11
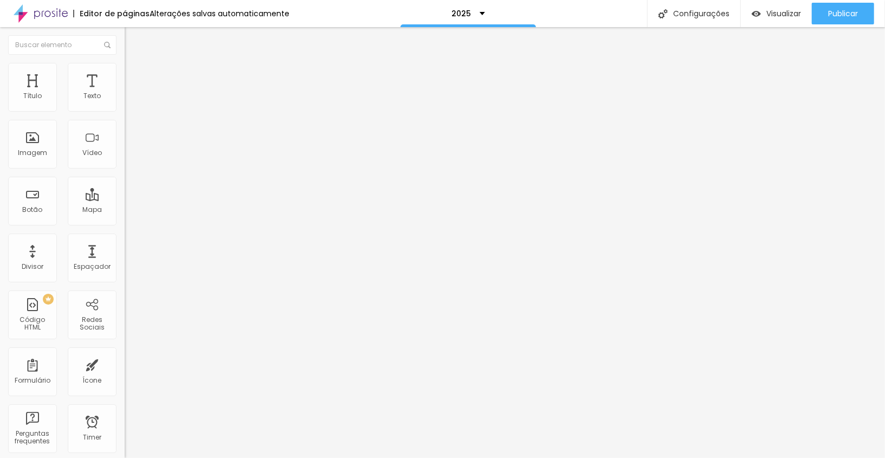
click at [125, 102] on input "Inscrições em breve" at bounding box center [190, 96] width 130 height 11
type input "Inscreva-se aqui"
click at [125, 222] on input "text" at bounding box center [190, 217] width 130 height 11
paste input "[URL][DOMAIN_NAME]"
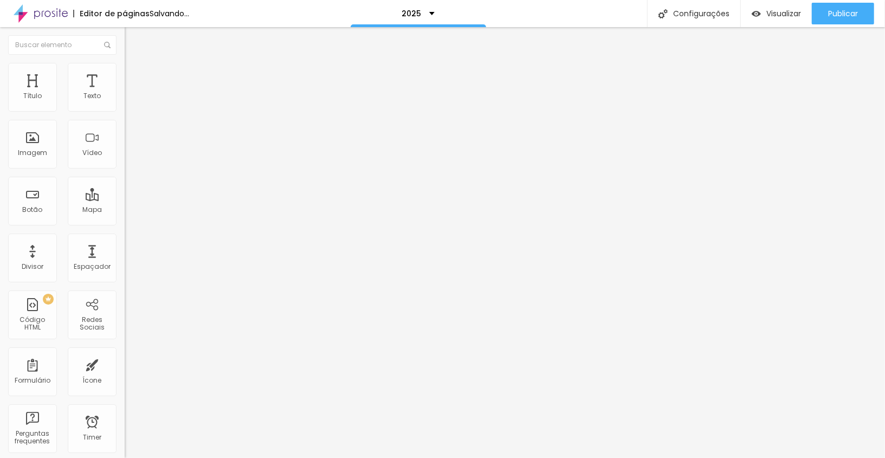
type input "[URL][DOMAIN_NAME]"
click at [125, 242] on div "URL [URL][DOMAIN_NAME] Abrir em uma nova aba" at bounding box center [187, 224] width 125 height 36
click at [125, 242] on div "Abrir em uma nova aba" at bounding box center [187, 239] width 125 height 5
click at [125, 221] on input "text" at bounding box center [190, 217] width 130 height 11
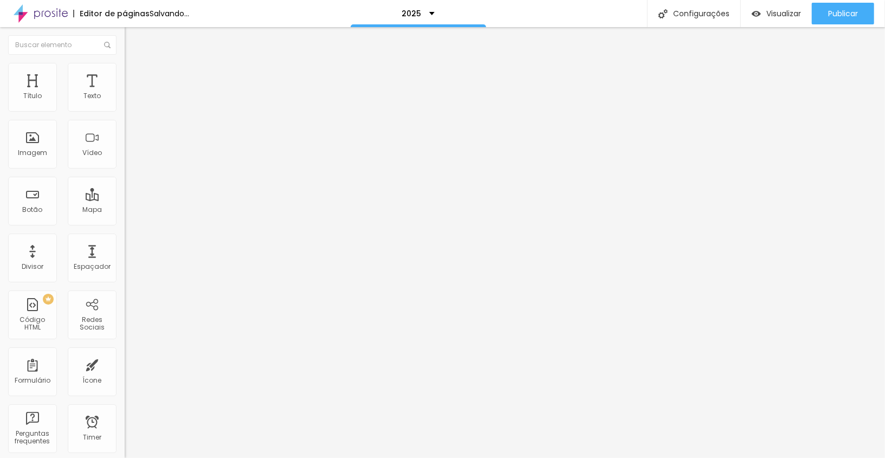
paste input "[URL][DOMAIN_NAME]"
type input "[URL][DOMAIN_NAME]"
click at [125, 241] on div "Abrir em uma nova aba" at bounding box center [187, 239] width 125 height 5
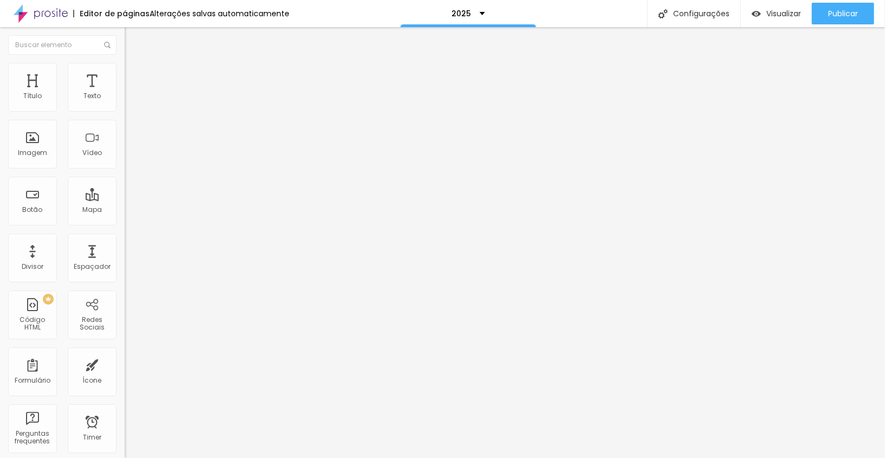
click at [125, 102] on input "Inscrições em breve" at bounding box center [190, 96] width 130 height 11
type input "Inscreva-se aqui"
click at [125, 102] on input "Inscrições em breve" at bounding box center [190, 96] width 130 height 11
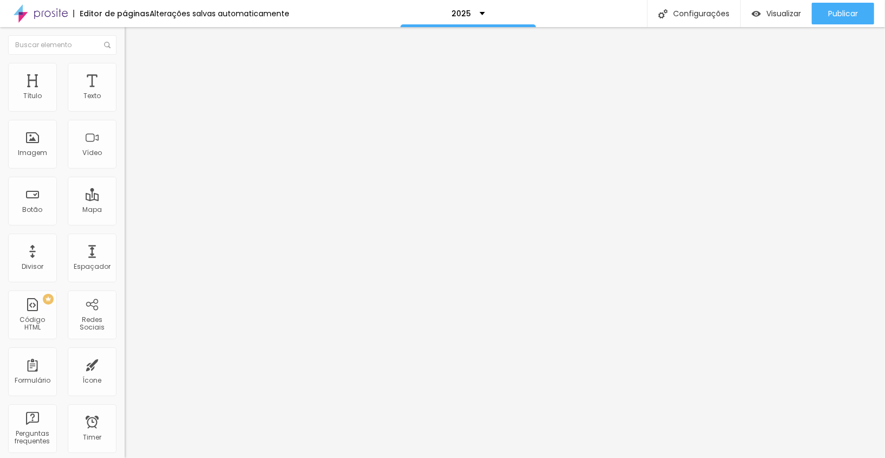
click at [125, 102] on input "Inscrições em breve" at bounding box center [190, 96] width 130 height 11
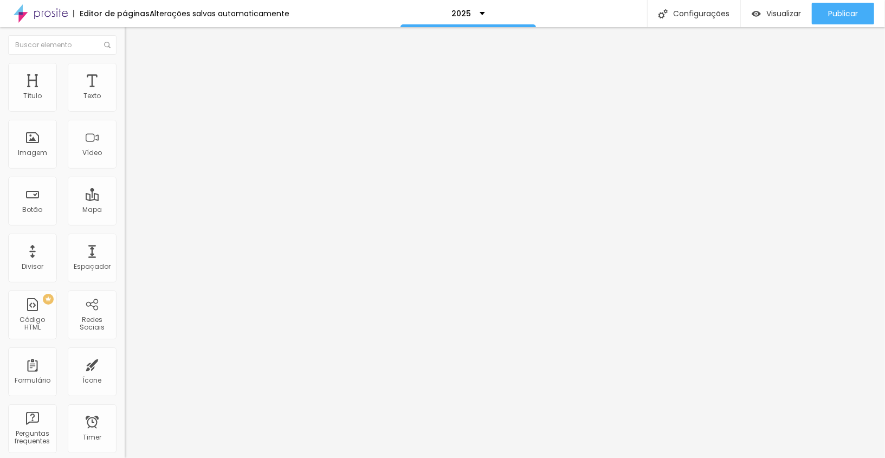
click at [125, 102] on input "Inscrições em breve" at bounding box center [190, 96] width 130 height 11
type input "Inscreva-se aqui"
click at [125, 218] on input "https://" at bounding box center [190, 217] width 130 height 11
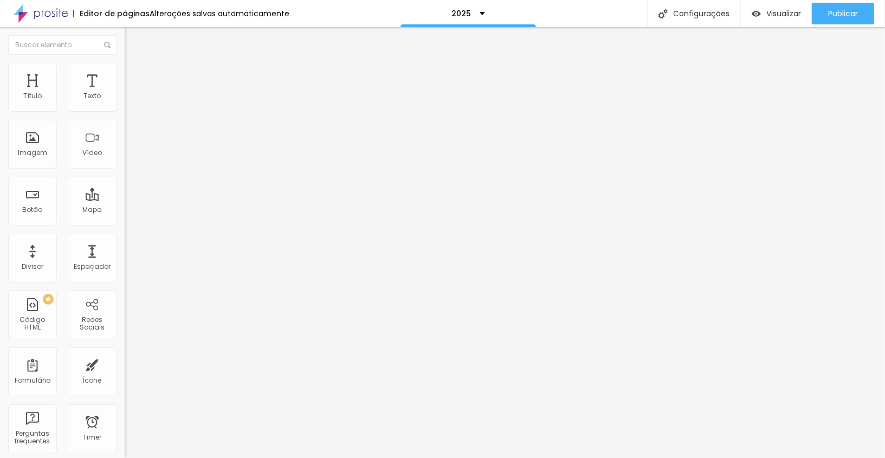
paste input "[DOMAIN_NAME][URL]"
type input "[URL][DOMAIN_NAME]"
click at [125, 242] on div "Abrir em uma nova aba" at bounding box center [187, 239] width 125 height 5
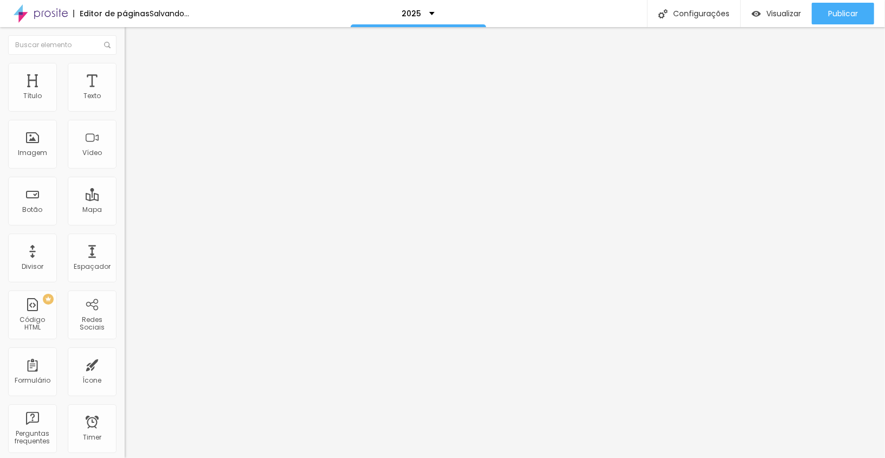
click at [125, 111] on div "Texto Inscrições em breve" at bounding box center [187, 98] width 125 height 27
click at [125, 102] on input "Inscrições em breve" at bounding box center [190, 96] width 130 height 11
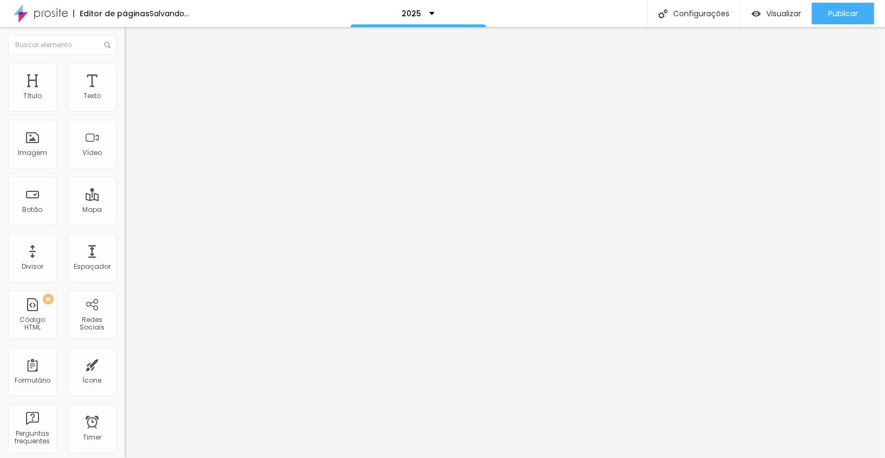
type input "Inscreva-se aqui"
click at [125, 223] on input "https://" at bounding box center [190, 217] width 130 height 11
paste input "[URL][DOMAIN_NAME]"
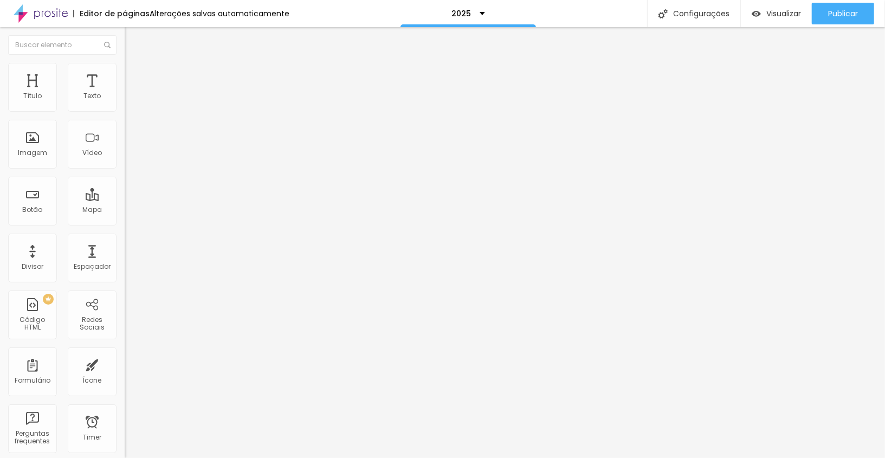
scroll to position [0, 81]
type input "[URL][DOMAIN_NAME]"
click at [125, 242] on div "URL [URL][DOMAIN_NAME] Abrir em uma nova aba" at bounding box center [187, 224] width 125 height 36
click at [125, 242] on div "Abrir em uma nova aba" at bounding box center [187, 239] width 125 height 5
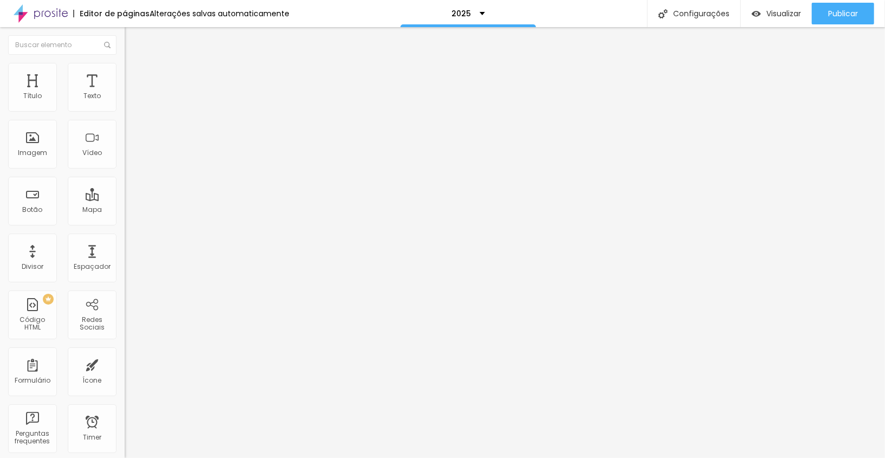
click at [125, 102] on input "Inscrições em breve" at bounding box center [190, 96] width 130 height 11
type input "Inscreva-se aqui"
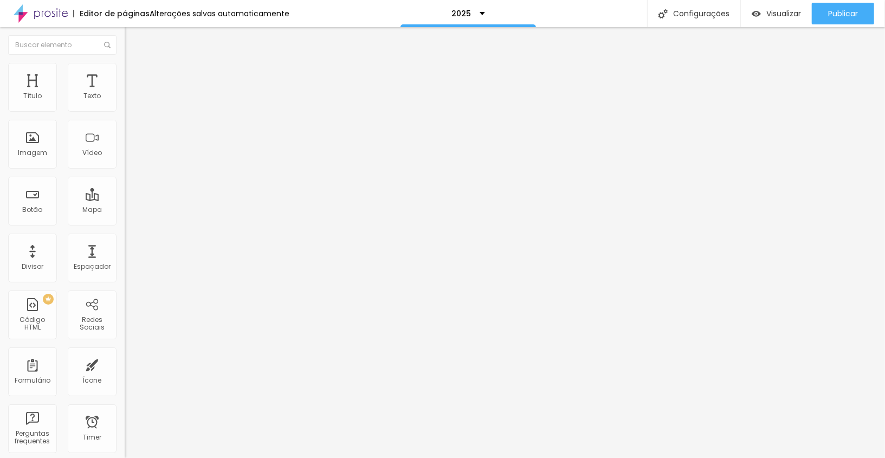
click at [125, 223] on input "https://" at bounding box center [190, 217] width 130 height 11
paste input "[URL][DOMAIN_NAME]"
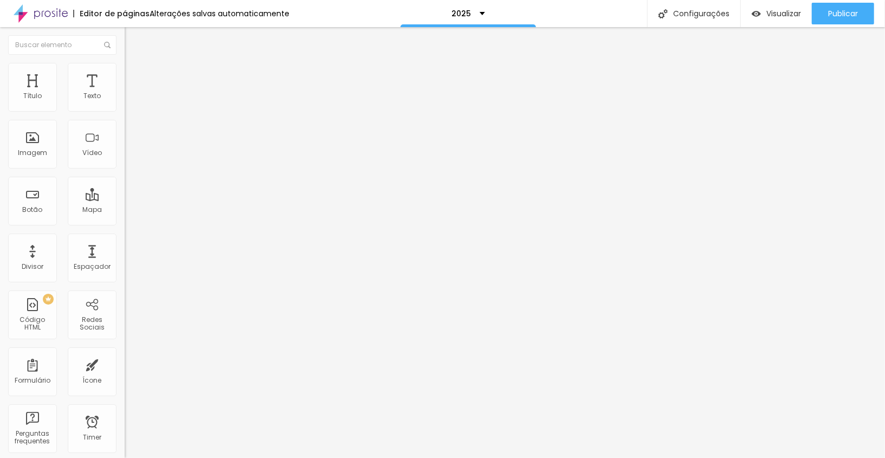
type input "[URL][DOMAIN_NAME]"
click at [125, 242] on div "Abrir em uma nova aba" at bounding box center [187, 239] width 125 height 5
click at [125, 244] on div "Abrir em uma nova aba" at bounding box center [187, 245] width 125 height 5
click at [125, 242] on div "Abrir em uma nova aba" at bounding box center [187, 239] width 125 height 5
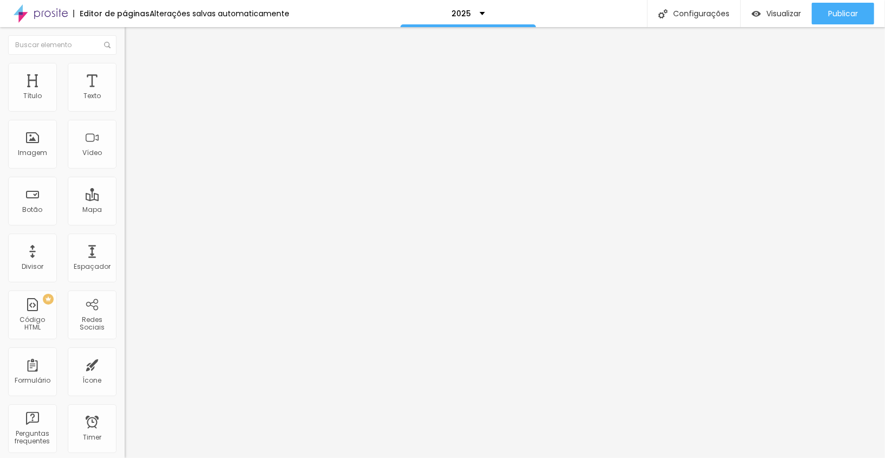
click at [125, 102] on input "Inscrições em breve" at bounding box center [190, 96] width 130 height 11
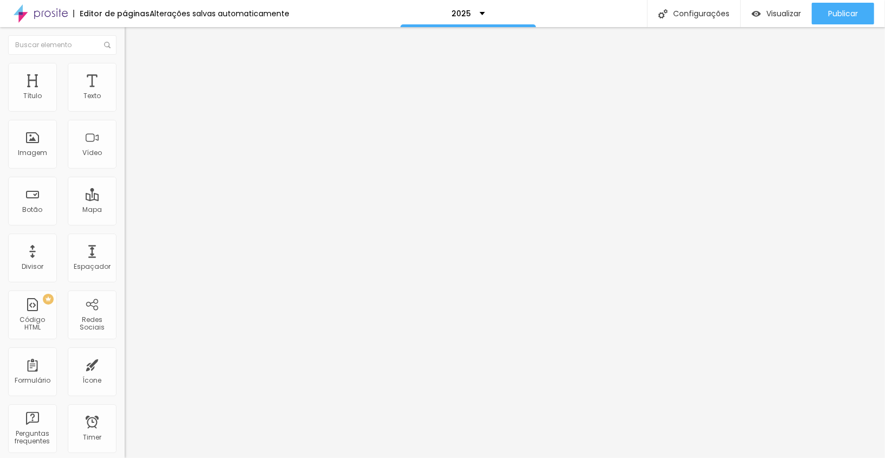
click at [125, 102] on input "Inscrições em breve" at bounding box center [190, 96] width 130 height 11
type input "i"
type input "Inscreva-se aqui"
click at [125, 212] on div "URL" at bounding box center [187, 209] width 125 height 7
click at [125, 222] on input "https://" at bounding box center [190, 217] width 130 height 11
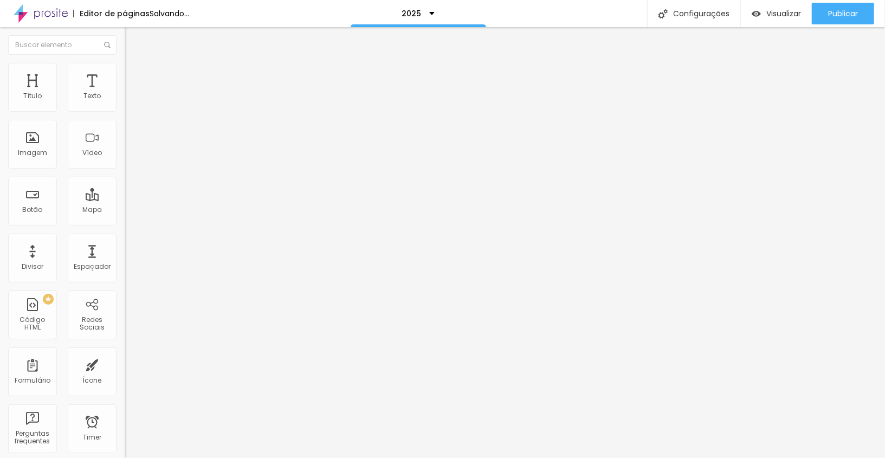
click at [125, 222] on input "https://" at bounding box center [190, 217] width 130 height 11
paste input "[URL][DOMAIN_NAME]"
type input "[URL][DOMAIN_NAME]"
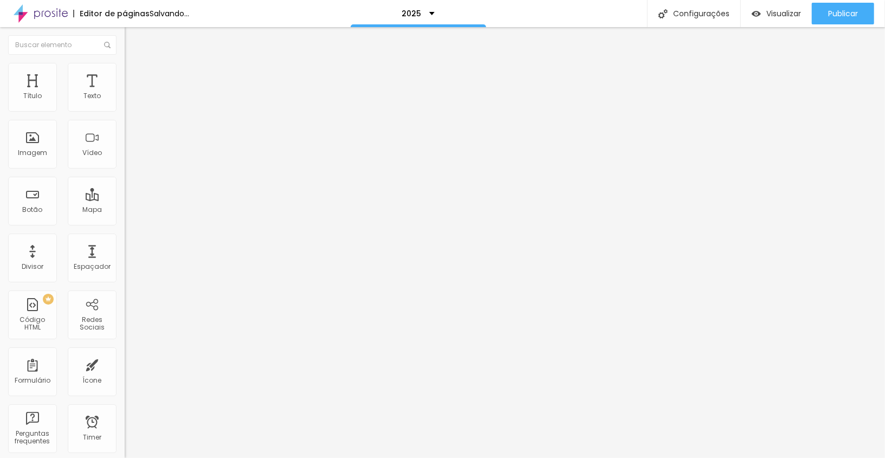
scroll to position [0, 0]
click at [125, 102] on input "Inscrições em breve" at bounding box center [190, 96] width 130 height 11
type input "Inscreva-se aqui"
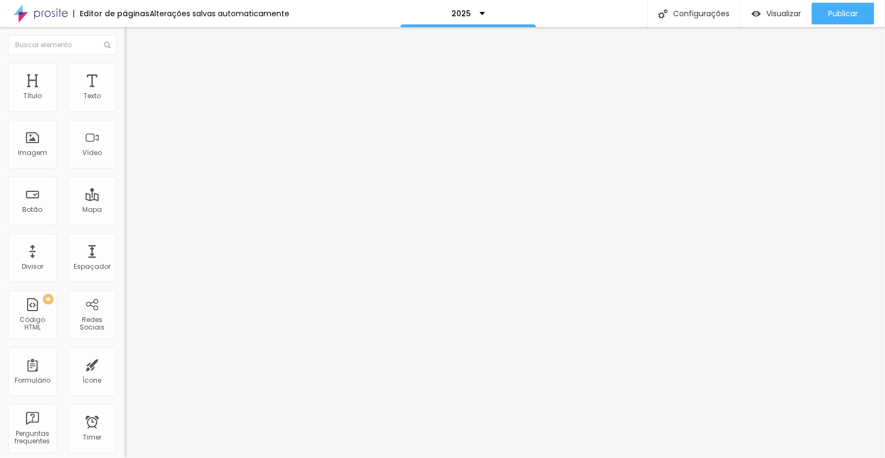
click at [125, 223] on input "text" at bounding box center [190, 217] width 130 height 11
paste input "[URL][DOMAIN_NAME]"
type input "[URL][DOMAIN_NAME]"
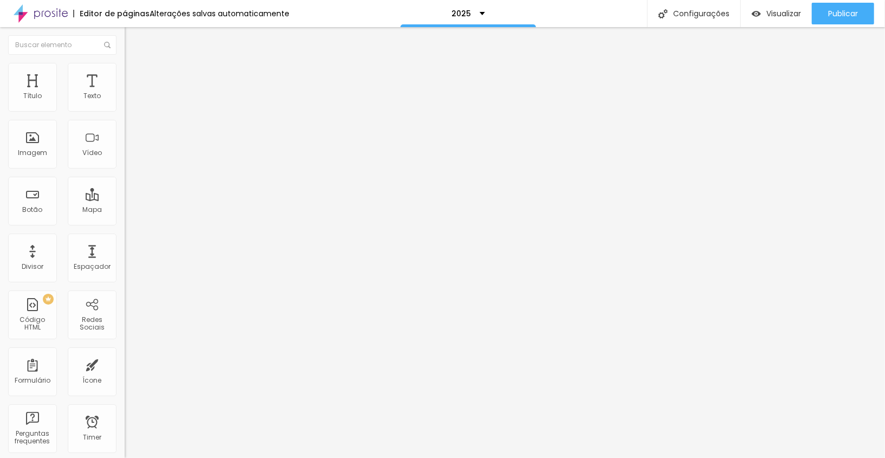
click at [125, 242] on div "URL [URL][DOMAIN_NAME] Abrir em uma nova aba" at bounding box center [187, 224] width 125 height 36
click at [125, 242] on div "Abrir em uma nova aba" at bounding box center [187, 239] width 125 height 5
click at [125, 221] on input "text" at bounding box center [190, 217] width 130 height 11
paste input "[URL][DOMAIN_NAME]"
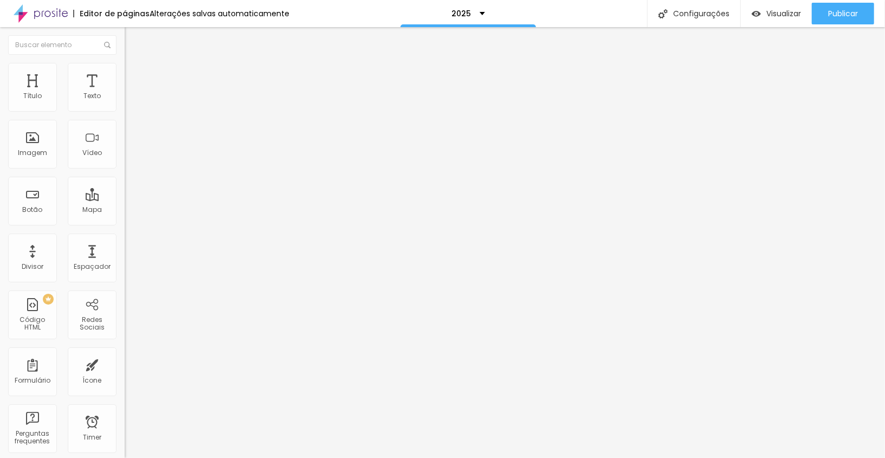
type input "[URL][DOMAIN_NAME]"
click at [125, 242] on div "Abrir em uma nova aba" at bounding box center [187, 239] width 125 height 5
click at [125, 102] on input "Inscrições em breve" at bounding box center [190, 96] width 130 height 11
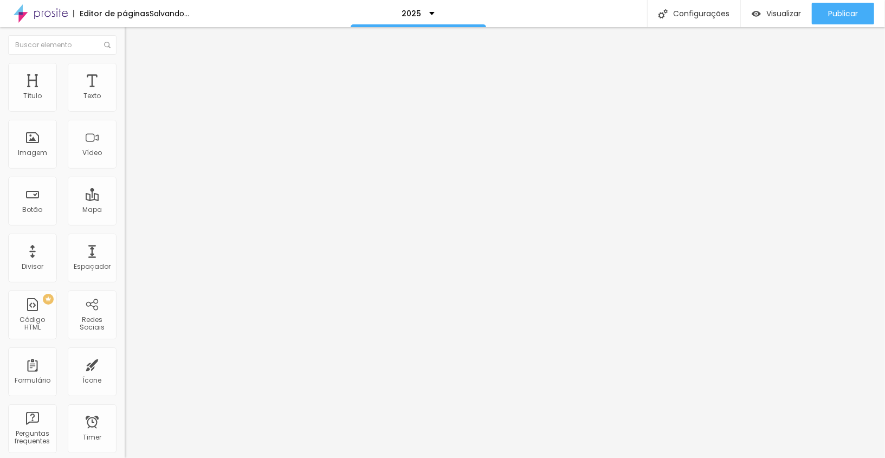
click at [125, 102] on input "Inscrições em breve" at bounding box center [190, 96] width 130 height 11
type input "Inscreva-se aqui"
click at [125, 102] on input "Inscrições em breve" at bounding box center [190, 96] width 130 height 11
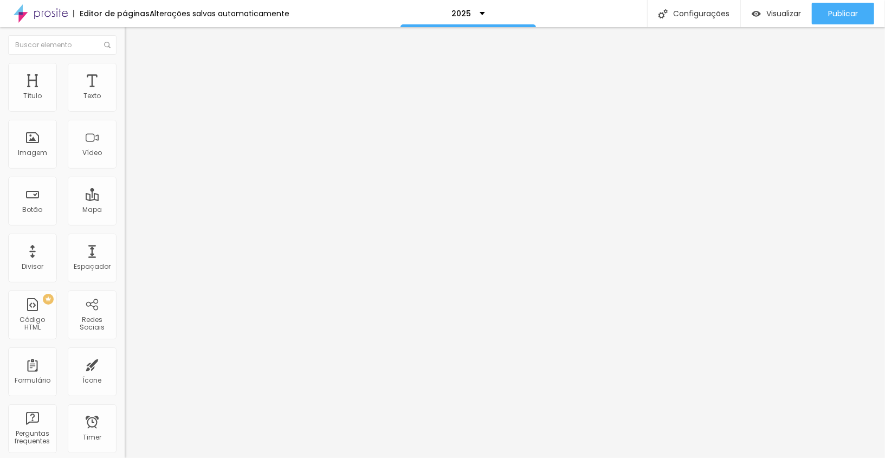
type input "Inscreva-se aqui"
click at [125, 219] on input "https://" at bounding box center [190, 217] width 130 height 11
paste input "[URL][DOMAIN_NAME]"
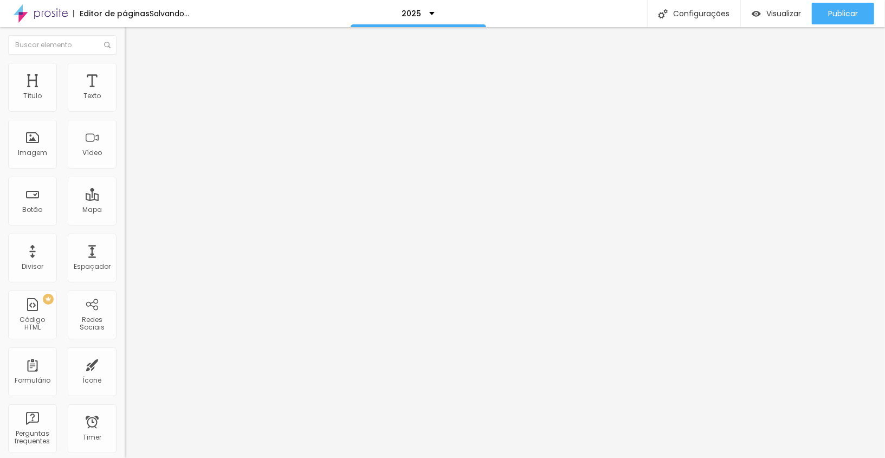
scroll to position [0, 81]
type input "[URL][DOMAIN_NAME]"
click at [125, 240] on div "Abrir em uma nova aba" at bounding box center [187, 239] width 125 height 5
click at [125, 102] on input "Inscrever-se" at bounding box center [190, 96] width 130 height 11
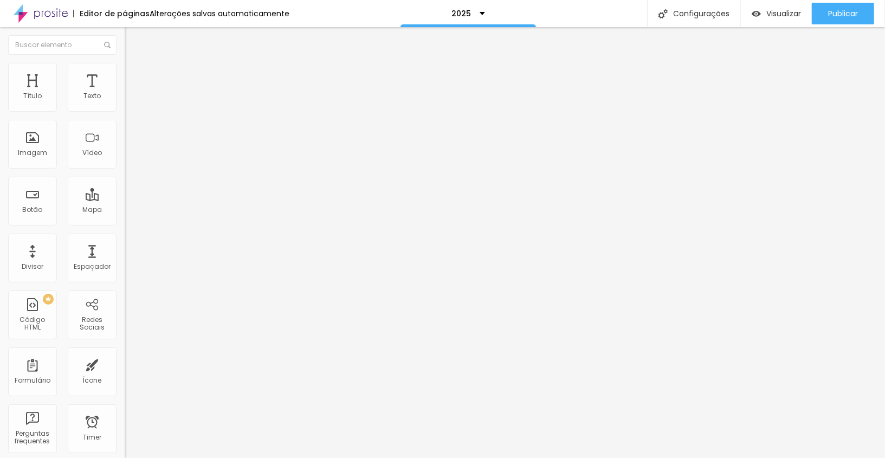
click at [125, 102] on input "Inscrever-se" at bounding box center [190, 96] width 130 height 11
type input "Inscreva-se aqui"
click at [125, 102] on input "Inscrever-se" at bounding box center [190, 96] width 130 height 11
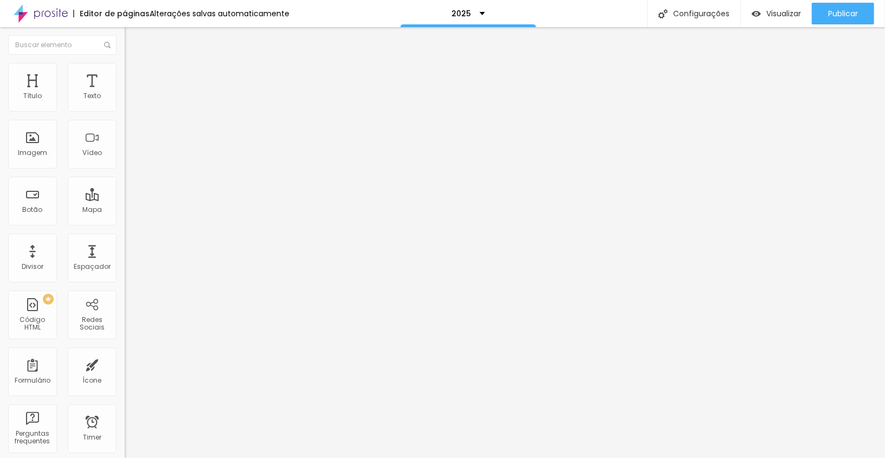
click at [125, 102] on input "Inscrever-se" at bounding box center [190, 96] width 130 height 11
type input "Inscreva-se aqui"
click at [125, 102] on input "Inscrever-se" at bounding box center [190, 96] width 130 height 11
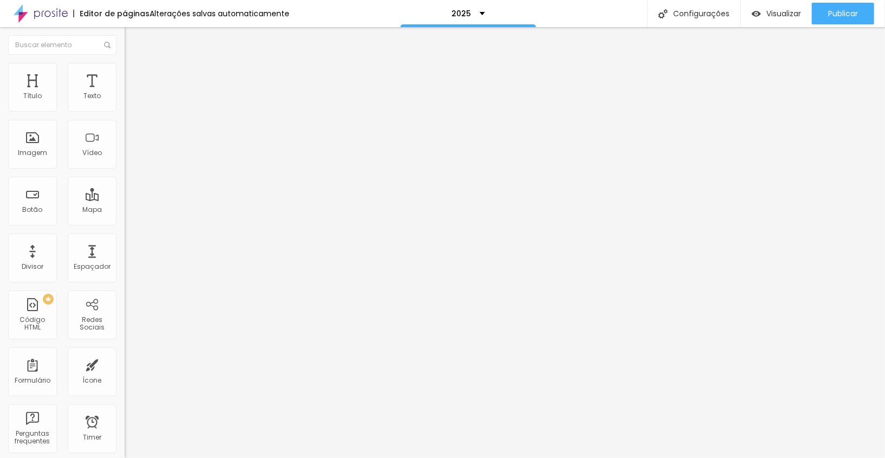
type input "Inscreva-se aqui"
click at [125, 102] on input "Inscrever-se" at bounding box center [190, 96] width 130 height 11
type input "Inscreva-se aqui"
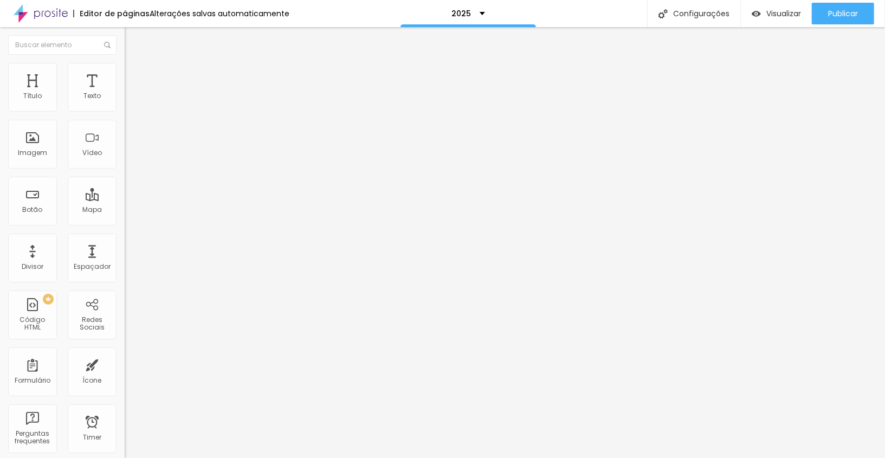
click at [125, 102] on input "Inscrever-se" at bounding box center [190, 96] width 130 height 11
type input "Inscreva-se aqui"
click at [125, 102] on input "Inscrever-se" at bounding box center [190, 96] width 130 height 11
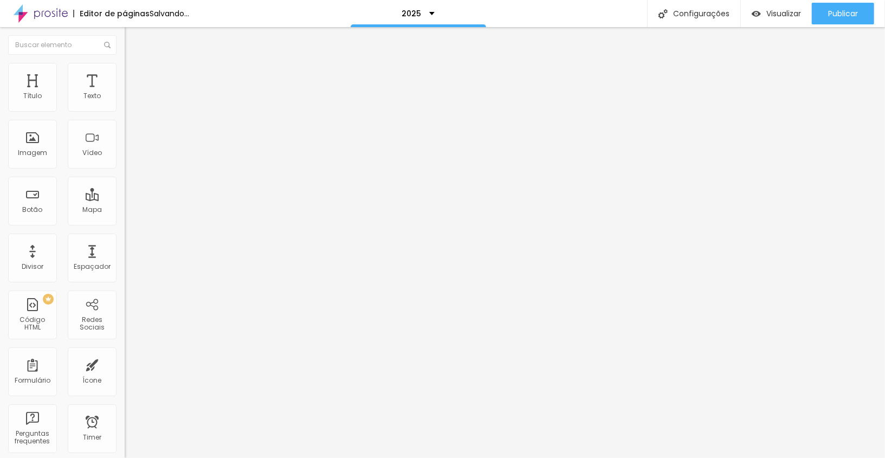
click at [125, 102] on input "Inscrever-se" at bounding box center [190, 96] width 130 height 11
type input "Inscreva-se aqui"
click at [125, 102] on input "Inscrever-se" at bounding box center [190, 96] width 130 height 11
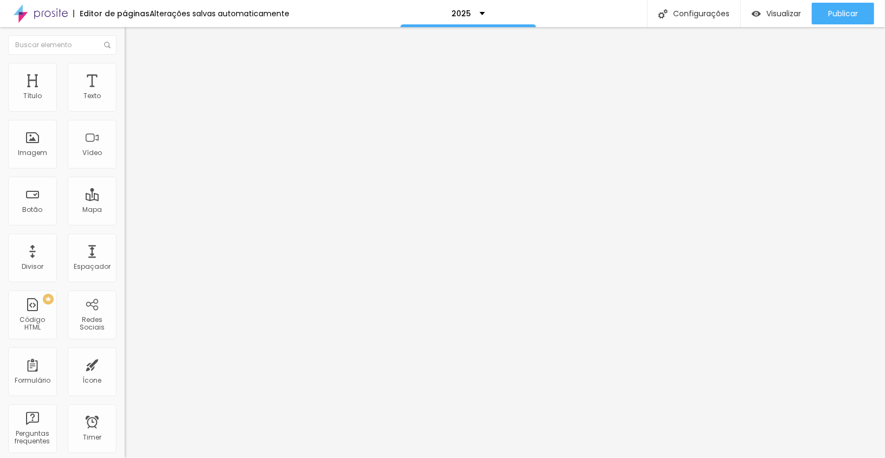
click at [125, 102] on input "Inscrever-se" at bounding box center [190, 96] width 130 height 11
type input "Inscreva-se aqui"
click at [125, 102] on input "Inscrever-se" at bounding box center [190, 96] width 130 height 11
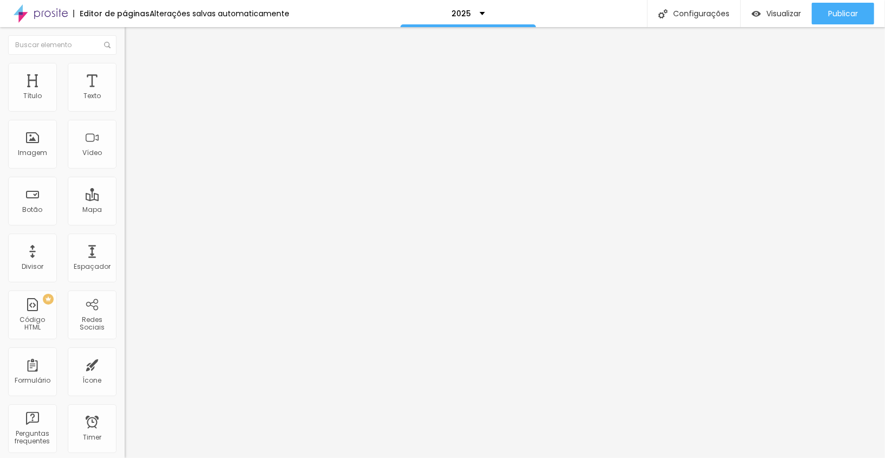
type input "Inscreva-se aqui"
click at [125, 102] on input "Inscrever-se" at bounding box center [190, 96] width 130 height 11
type input "Inscreva-se aqui"
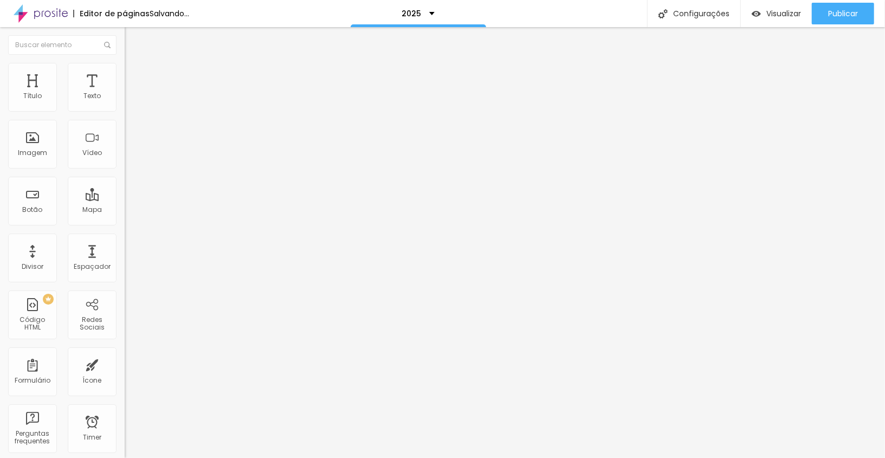
click at [125, 102] on input "Inscrever-se" at bounding box center [190, 96] width 130 height 11
type input "Inscreva-se aqui"
click at [125, 91] on div "Texto" at bounding box center [187, 88] width 125 height 7
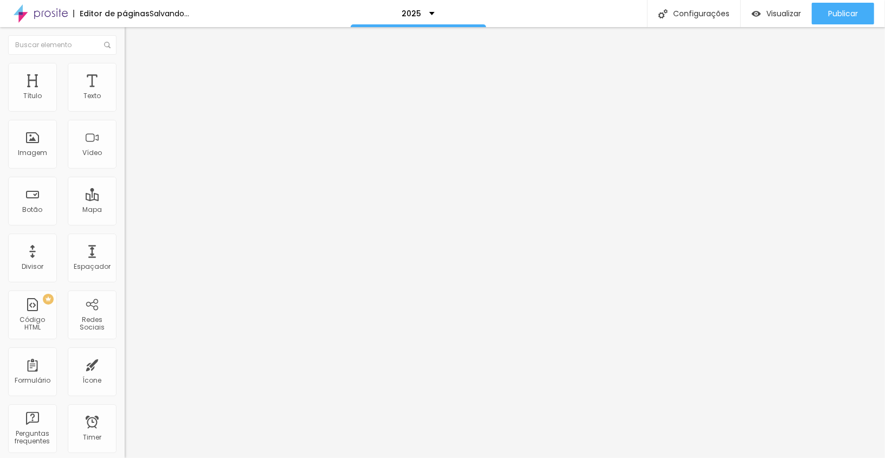
click at [125, 102] on input "Inscrever-se" at bounding box center [190, 96] width 130 height 11
type input "Inscreva-se aqui"
click at [125, 102] on input "Inscrever-se" at bounding box center [190, 96] width 130 height 11
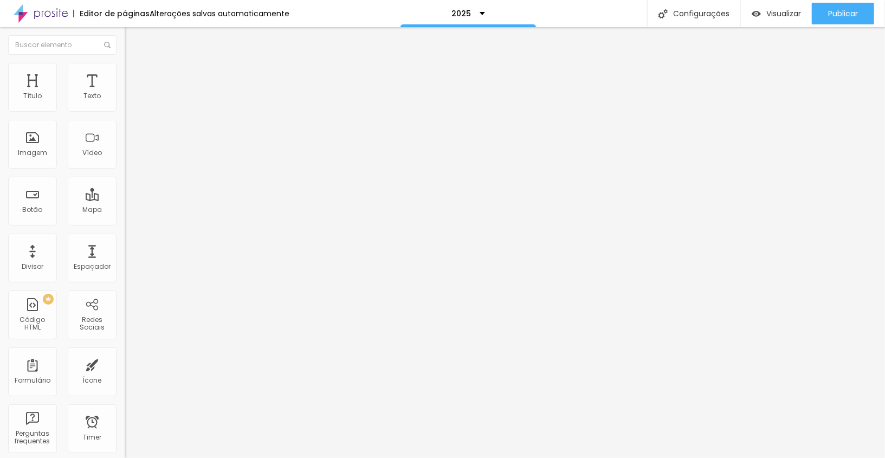
click at [125, 102] on input "Inscrever-se" at bounding box center [190, 96] width 130 height 11
paste input "[URL][DOMAIN_NAME]"
type input "[URL][DOMAIN_NAME]"
type input "Inscreva-se aqui"
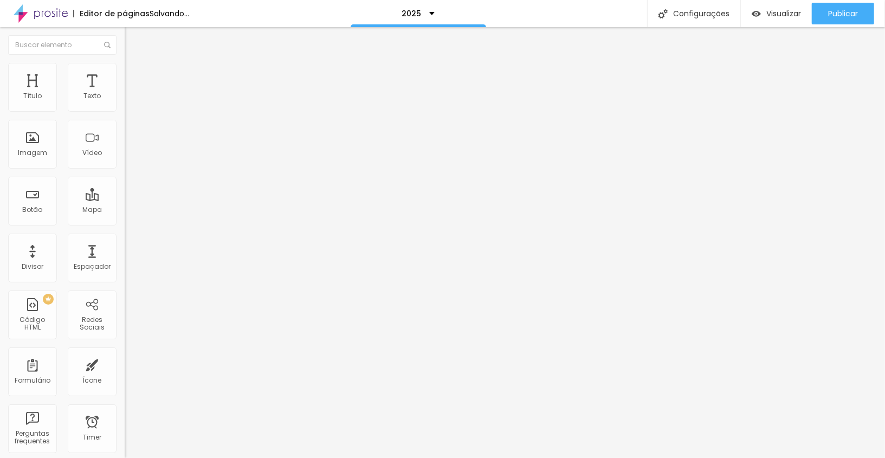
click at [125, 102] on input "Inscrever-se" at bounding box center [190, 96] width 130 height 11
paste input "[URL][DOMAIN_NAME]"
type input "[URL][DOMAIN_NAME]"
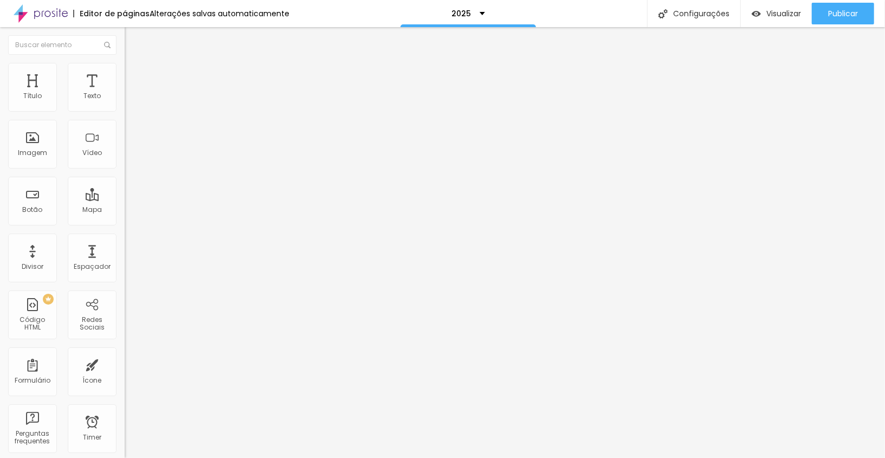
type input "Inscreva-se aqui"
click at [125, 102] on input "Inscrever-se" at bounding box center [190, 96] width 130 height 11
type input "Inscreva-se aqui"
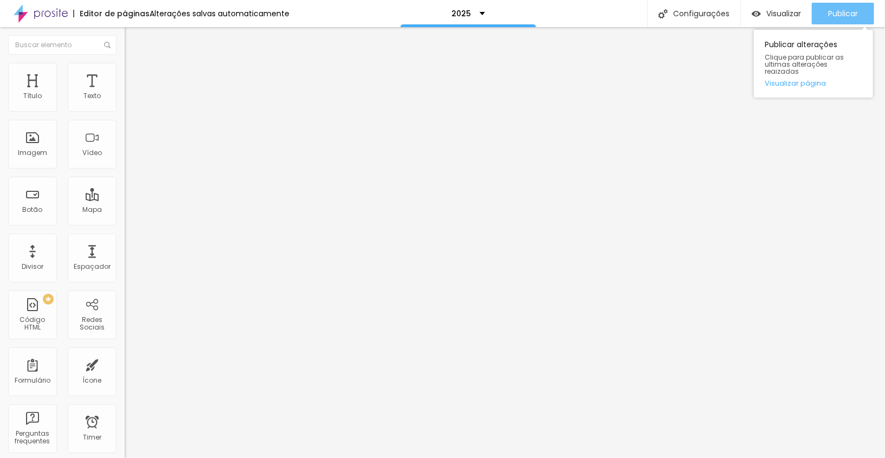
click at [822, 10] on button "Publicar" at bounding box center [843, 14] width 62 height 22
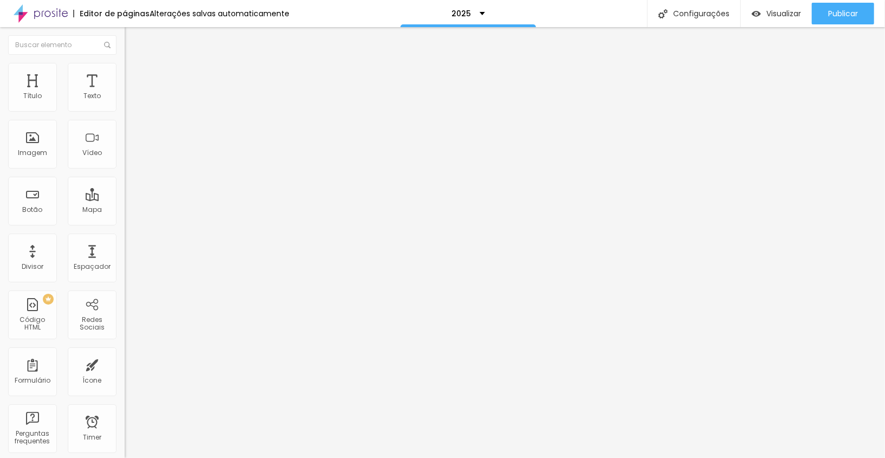
click at [125, 74] on li "Avançado" at bounding box center [187, 79] width 125 height 11
click at [125, 458] on div at bounding box center [187, 466] width 125 height 0
click at [125, 74] on li "Avançado" at bounding box center [187, 79] width 125 height 11
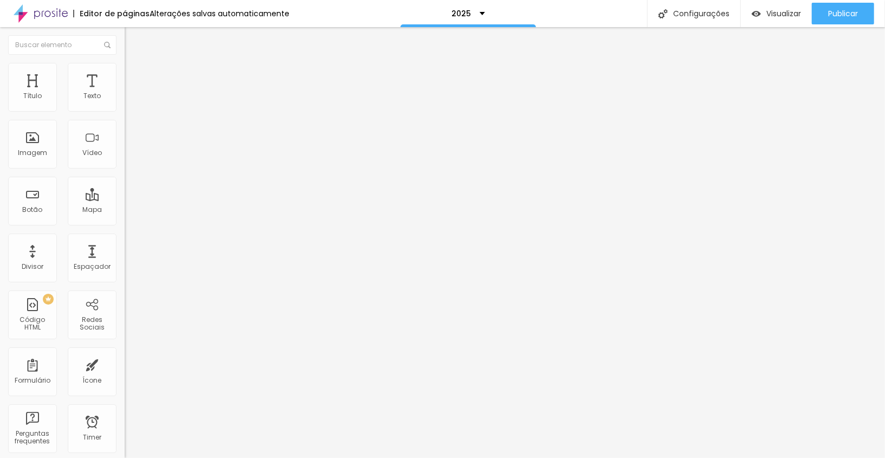
click at [125, 74] on li "Avançado" at bounding box center [187, 79] width 125 height 11
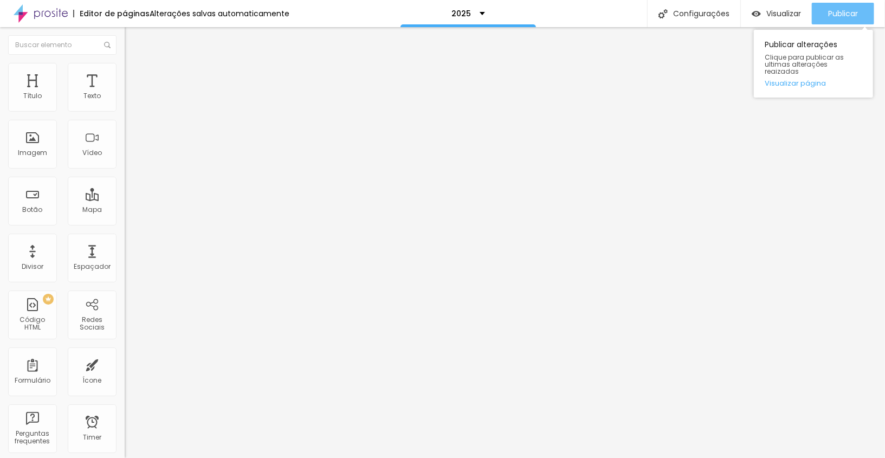
click at [828, 13] on span "Publicar" at bounding box center [843, 13] width 30 height 9
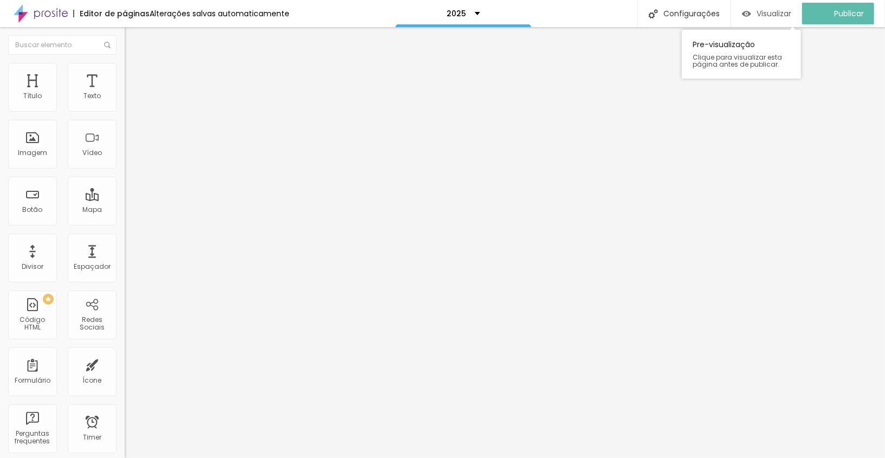
click at [786, 14] on span "Visualizar" at bounding box center [774, 13] width 35 height 9
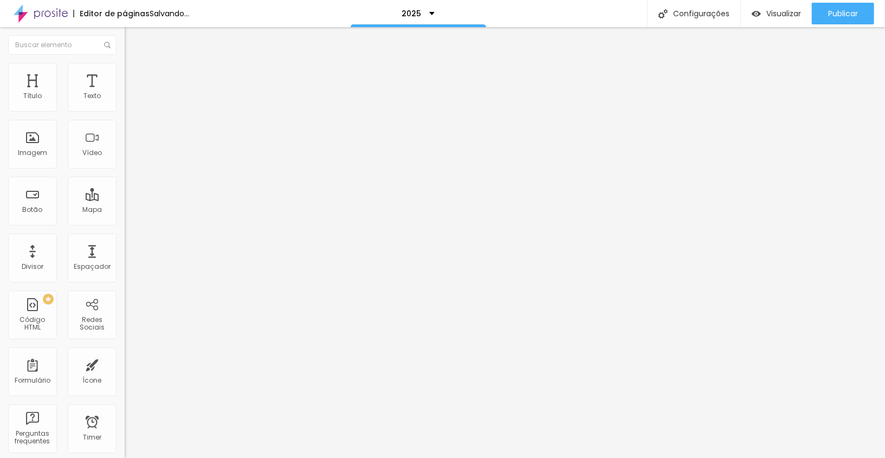
click at [125, 102] on input "Alboom Brasil" at bounding box center [190, 96] width 130 height 11
type input "Avenida Um"
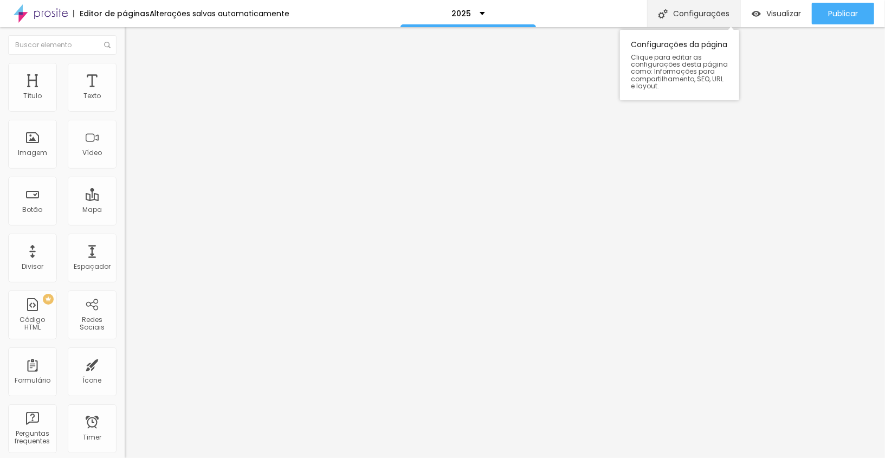
paste input "Avenida Um com cruzamento da Avenida Frederico Ozanan"
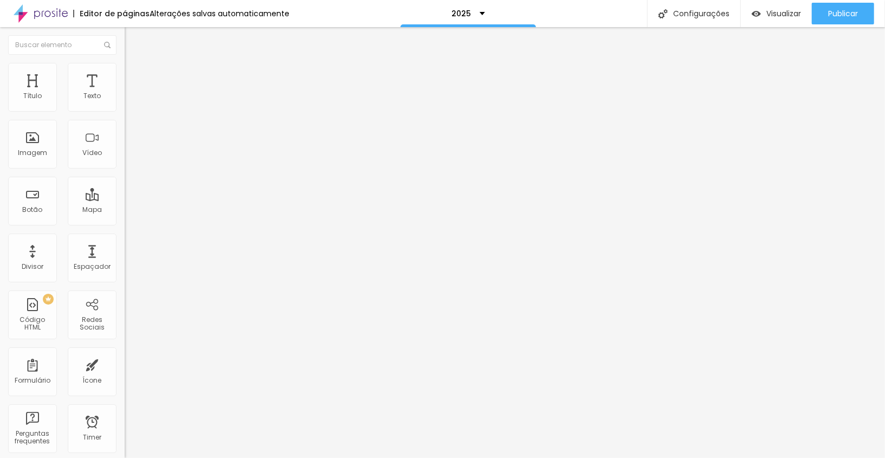
click at [125, 102] on input "Avenida Um com cruzamento da Avenida Frederico Ozanan" at bounding box center [190, 96] width 130 height 11
click at [125, 102] on input "Avenida Um com cruzamento da Avenida Frederico Ozanan, Jau" at bounding box center [190, 96] width 130 height 11
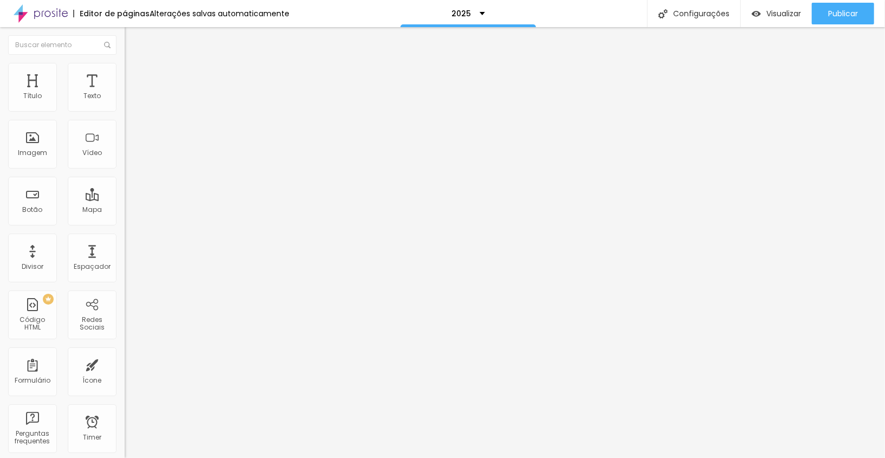
type input "CAMARGO CORREA, JAU"
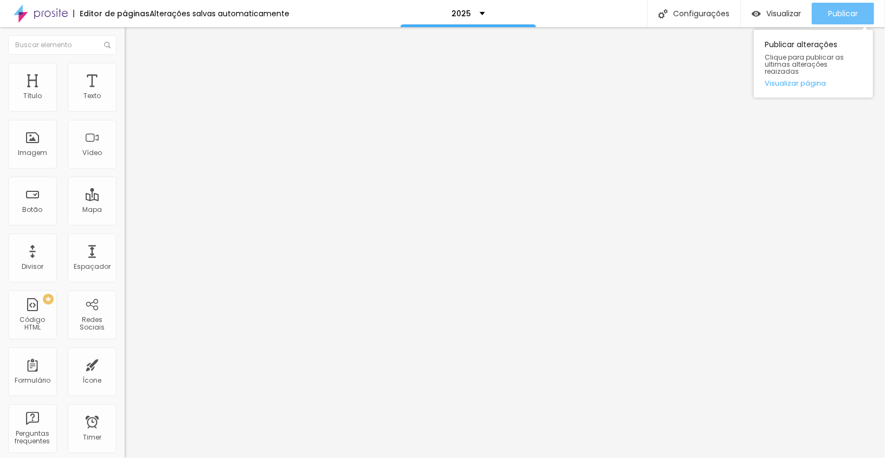
click at [841, 18] on span "Publicar" at bounding box center [843, 13] width 30 height 9
click at [845, 15] on span "Publicar" at bounding box center [843, 13] width 30 height 9
click at [822, 15] on button "Publicar" at bounding box center [843, 14] width 62 height 22
click at [823, 10] on button "Publicar" at bounding box center [843, 14] width 62 height 22
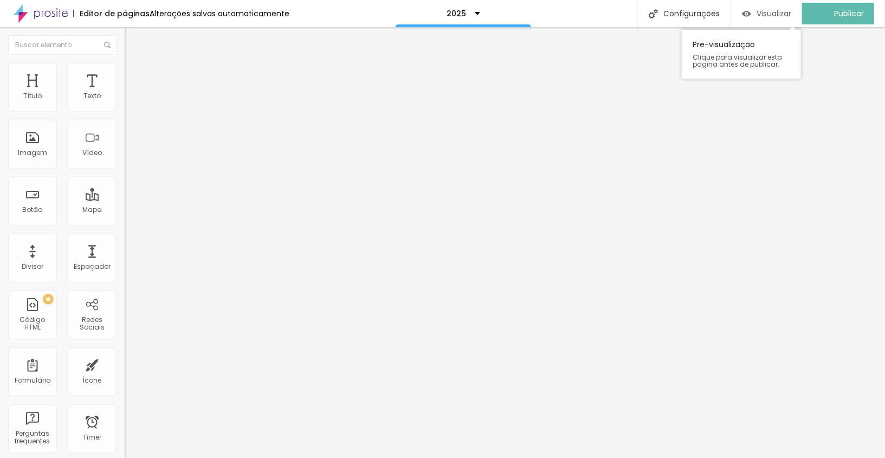
click at [771, 16] on span "Visualizar" at bounding box center [774, 13] width 35 height 9
